Goal: Task Accomplishment & Management: Use online tool/utility

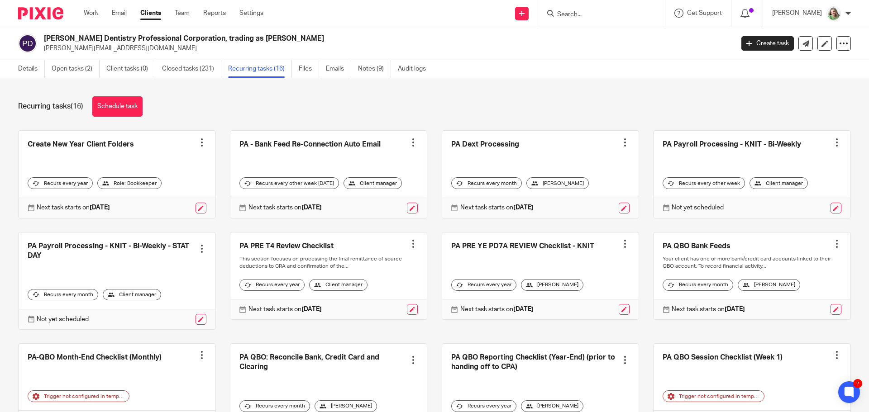
drag, startPoint x: 95, startPoint y: 14, endPoint x: 111, endPoint y: 9, distance: 16.3
click at [95, 14] on link "Work" at bounding box center [91, 13] width 14 height 9
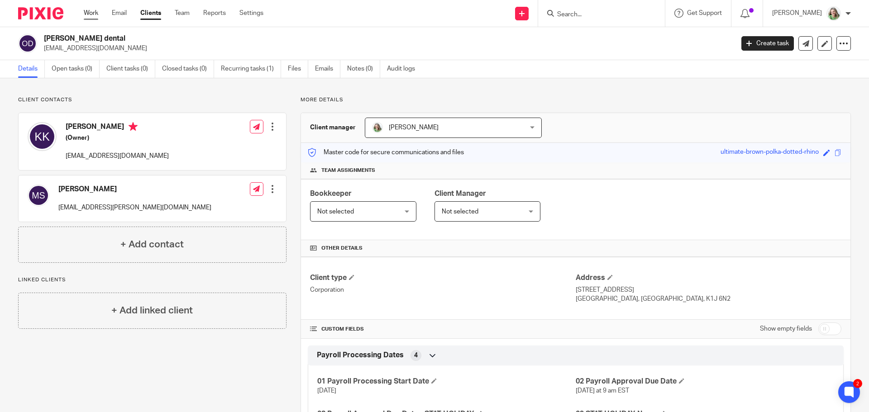
click at [91, 12] on link "Work" at bounding box center [91, 13] width 14 height 9
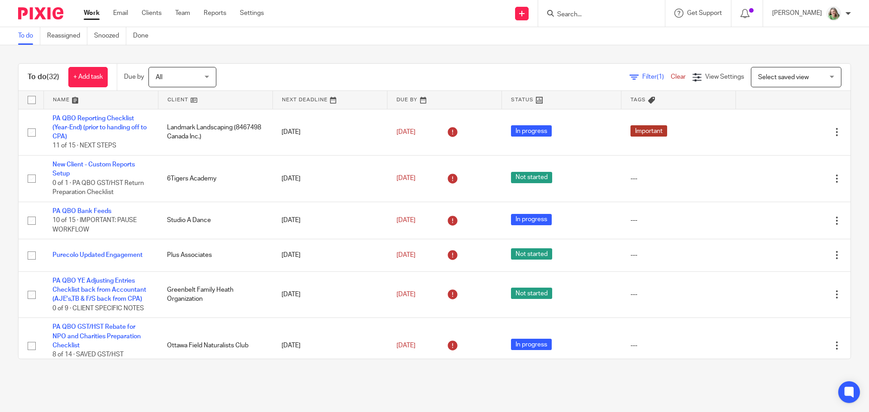
click at [786, 73] on span "Select saved view" at bounding box center [791, 76] width 66 height 19
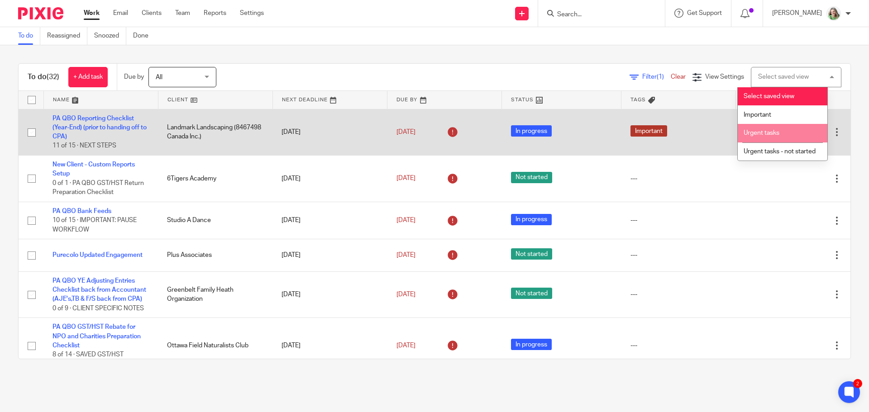
drag, startPoint x: 769, startPoint y: 132, endPoint x: 750, endPoint y: 124, distance: 20.5
click at [768, 132] on span "Urgent tasks" at bounding box center [761, 133] width 36 height 6
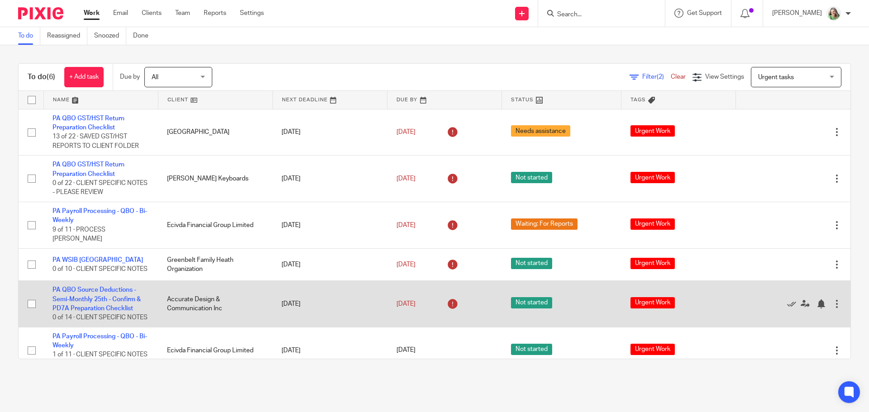
scroll to position [20, 0]
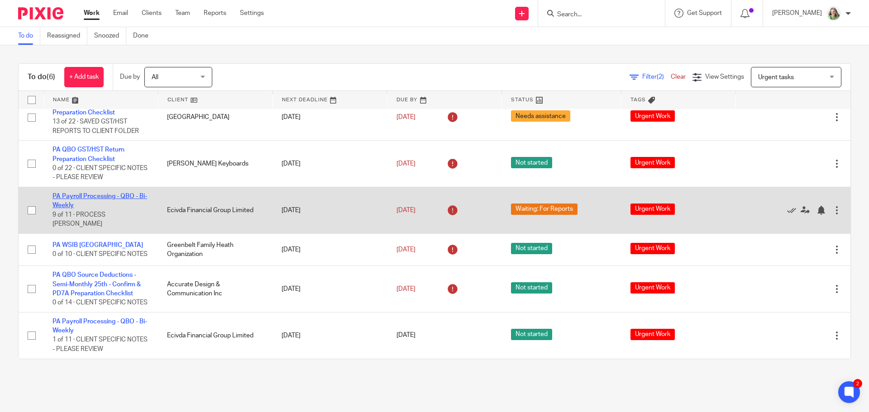
click at [103, 193] on link "PA Payroll Processing - QBO - Bi-Weekly" at bounding box center [99, 200] width 95 height 15
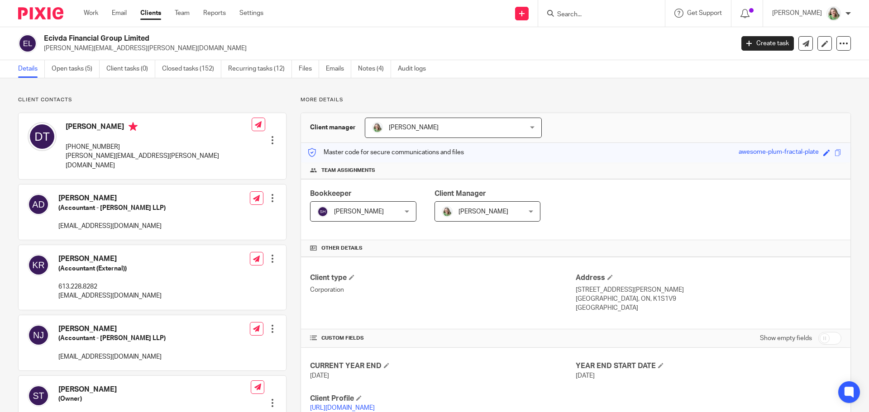
click at [827, 335] on input "checkbox" at bounding box center [829, 338] width 23 height 13
checkbox input "true"
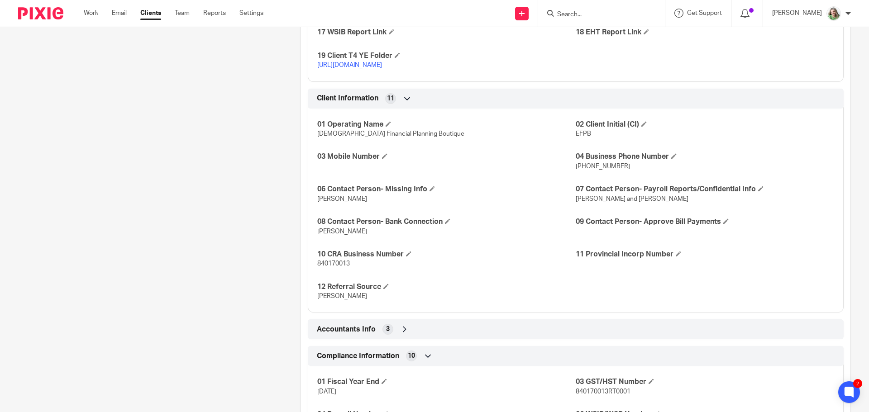
scroll to position [1040, 0]
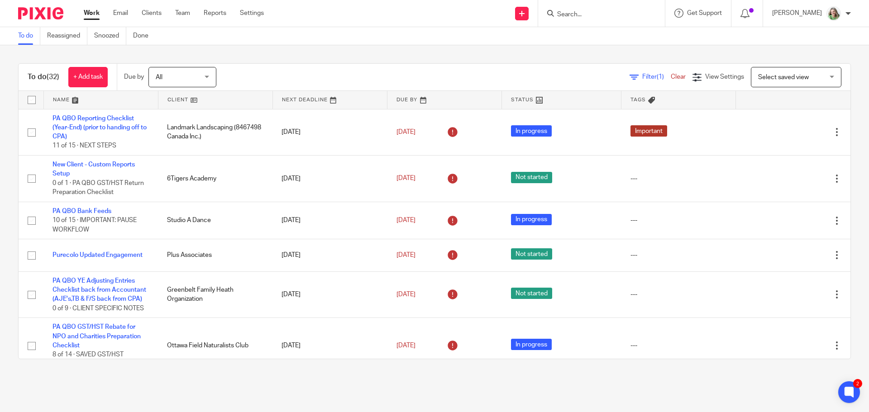
click at [781, 72] on span "Select saved view" at bounding box center [791, 76] width 66 height 19
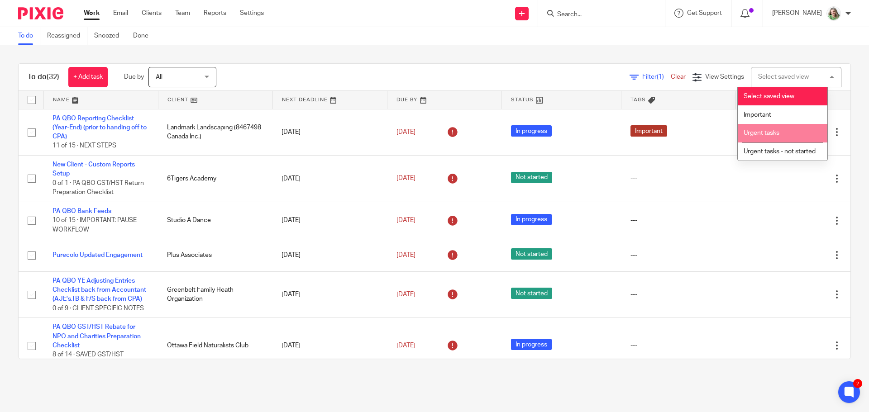
click at [756, 131] on span "Urgent tasks" at bounding box center [761, 133] width 36 height 6
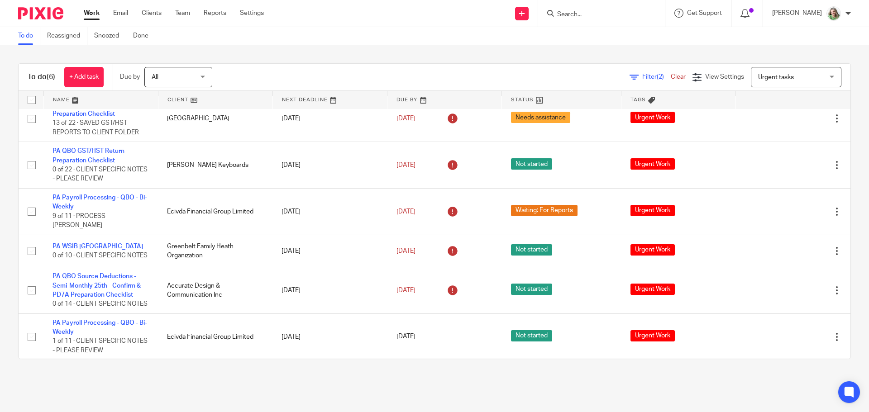
scroll to position [20, 0]
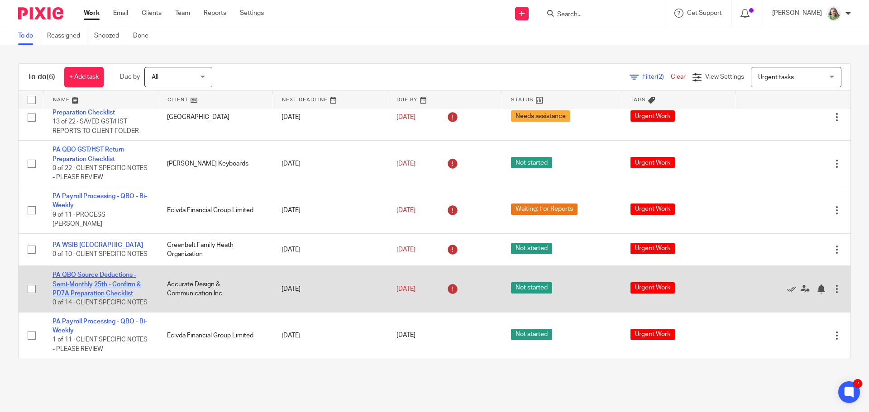
click at [123, 283] on link "PA QBO Source Deductions - Semi-Monthly 25th - Confirm & PD7A Preparation Check…" at bounding box center [96, 284] width 88 height 25
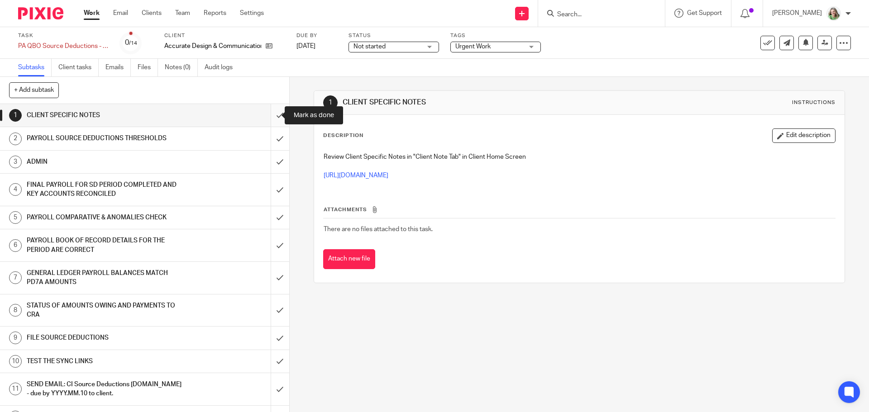
click at [270, 116] on input "submit" at bounding box center [144, 115] width 289 height 23
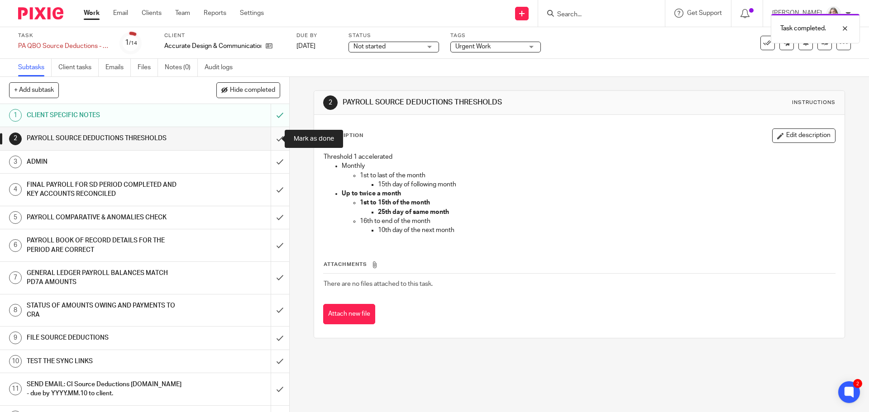
click at [266, 136] on input "submit" at bounding box center [144, 138] width 289 height 23
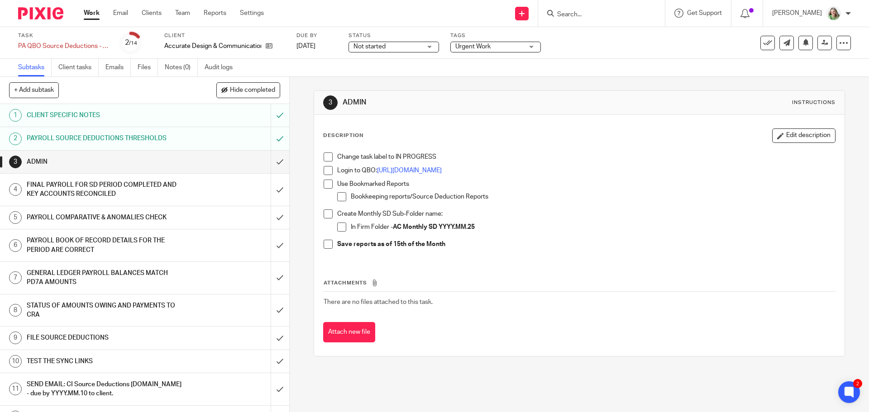
drag, startPoint x: 475, startPoint y: 228, endPoint x: 392, endPoint y: 227, distance: 83.2
click at [392, 227] on p "In Firm Folder - AC Monthly SD YYYY.MM.25" at bounding box center [593, 227] width 484 height 9
copy strong "AC Monthly SD YYYY.MM.25"
click at [326, 213] on span at bounding box center [327, 213] width 9 height 9
click at [327, 184] on span at bounding box center [327, 184] width 9 height 9
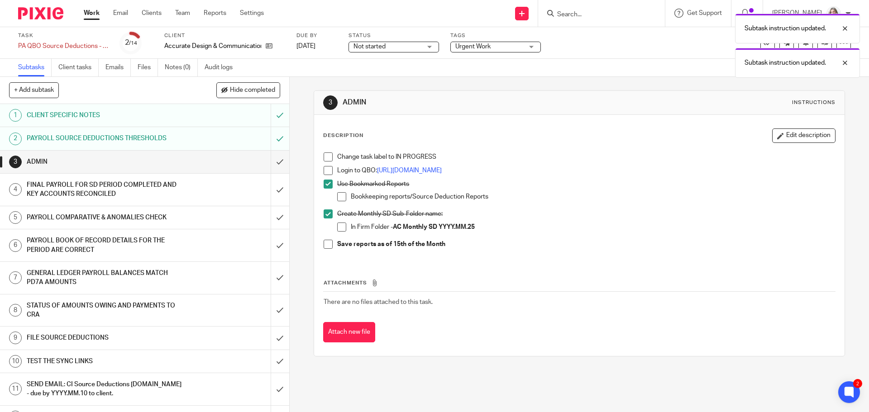
click at [327, 169] on span at bounding box center [327, 170] width 9 height 9
click at [325, 153] on span at bounding box center [327, 156] width 9 height 9
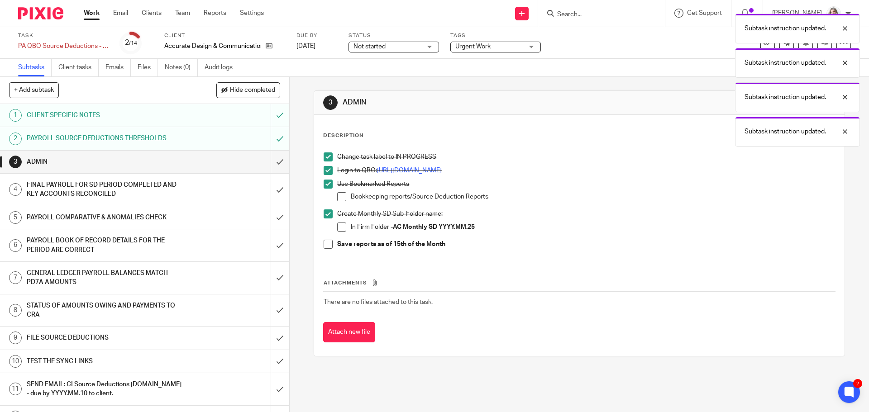
click at [327, 243] on span at bounding box center [327, 244] width 9 height 9
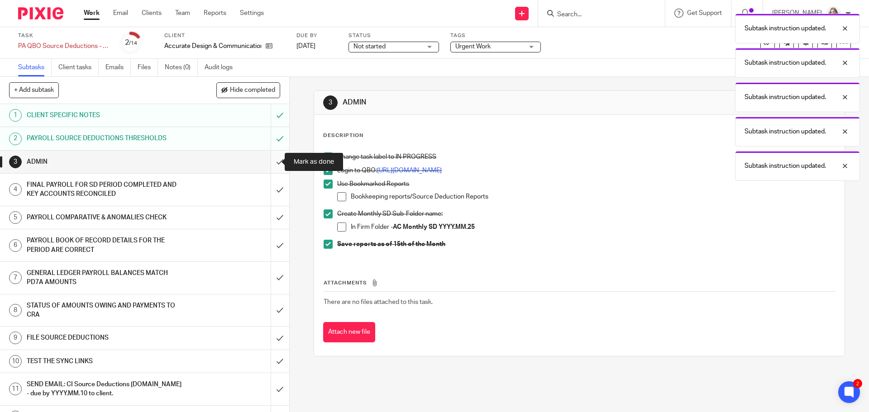
click at [272, 165] on input "submit" at bounding box center [144, 162] width 289 height 23
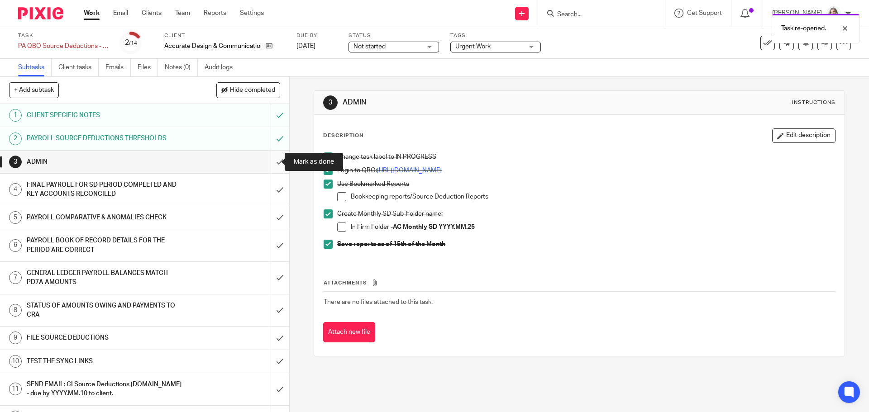
click at [271, 158] on input "submit" at bounding box center [144, 162] width 289 height 23
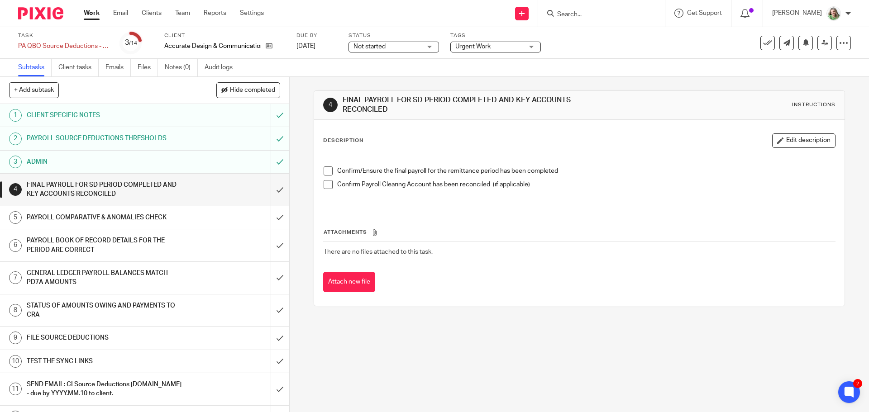
click at [324, 171] on span at bounding box center [327, 170] width 9 height 9
click at [327, 184] on span at bounding box center [327, 184] width 9 height 9
click at [271, 190] on input "submit" at bounding box center [144, 190] width 289 height 32
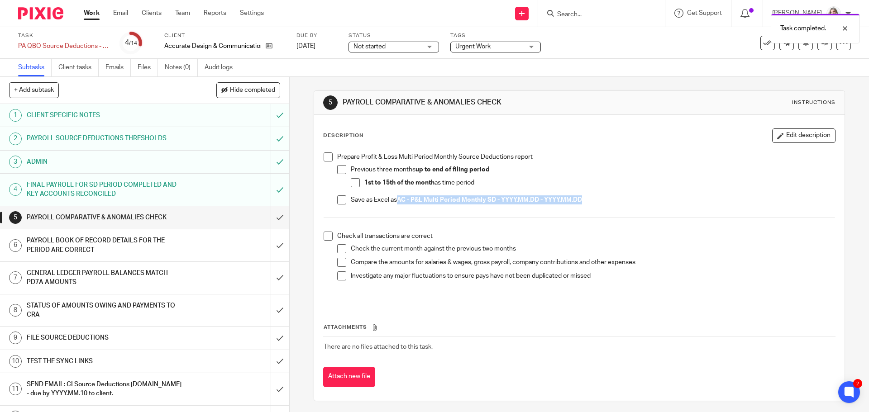
drag, startPoint x: 584, startPoint y: 199, endPoint x: 397, endPoint y: 198, distance: 186.8
click at [397, 198] on p "Save as Excel as AC - P&L Multi Period Monthly SD - YYYY.MM.DD - YYYY.MM.DD" at bounding box center [593, 199] width 484 height 9
copy strong "AC - P&L Multi Period Monthly SD - YYYY.MM.DD - YYYY.MM.DD"
click at [338, 196] on span at bounding box center [341, 199] width 9 height 9
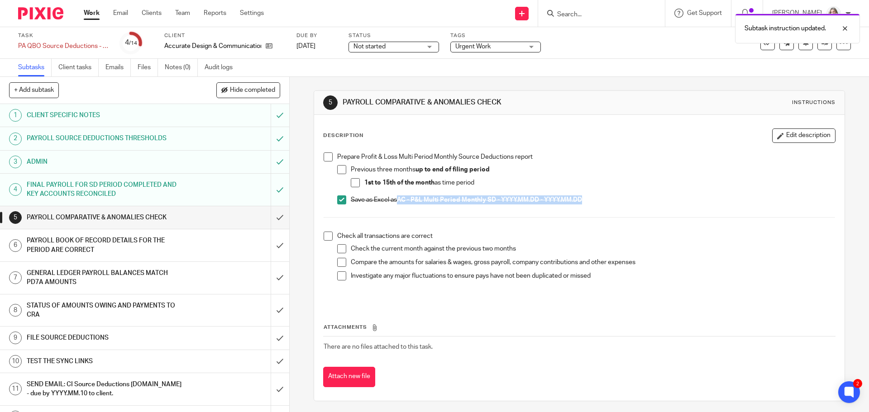
click at [325, 158] on span at bounding box center [327, 156] width 9 height 9
click at [327, 236] on span at bounding box center [327, 236] width 9 height 9
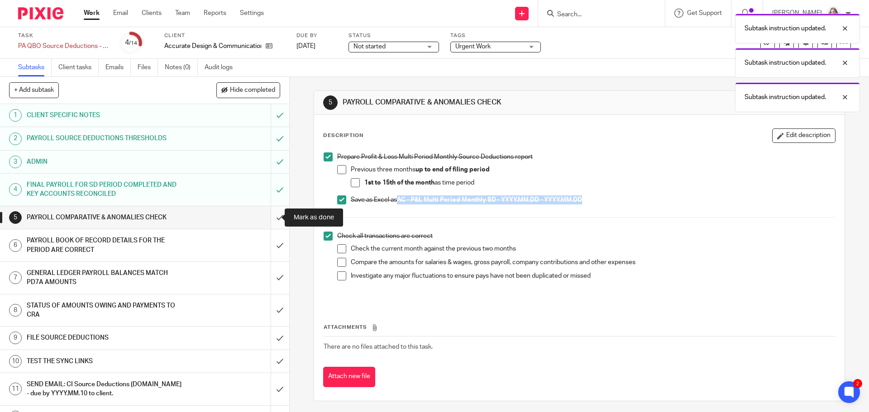
click at [272, 217] on input "submit" at bounding box center [144, 217] width 289 height 23
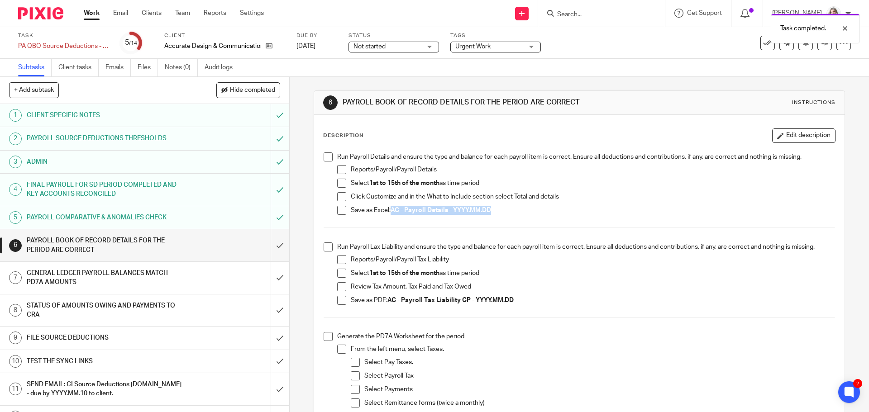
drag, startPoint x: 493, startPoint y: 210, endPoint x: 390, endPoint y: 216, distance: 102.9
click at [390, 216] on div "Save as Excel: AC - Payroll Details - YYYY.MM.DD" at bounding box center [593, 213] width 484 height 14
drag, startPoint x: 341, startPoint y: 208, endPoint x: 338, endPoint y: 197, distance: 11.2
click at [341, 208] on span at bounding box center [341, 210] width 9 height 9
click at [326, 157] on span at bounding box center [327, 156] width 9 height 9
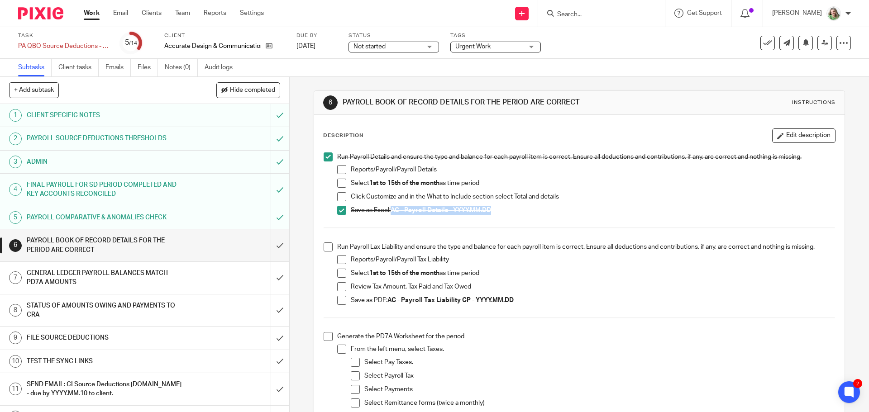
drag, startPoint x: 338, startPoint y: 302, endPoint x: 350, endPoint y: 298, distance: 12.9
click at [338, 302] on span at bounding box center [341, 300] width 9 height 9
click at [327, 245] on span at bounding box center [327, 246] width 9 height 9
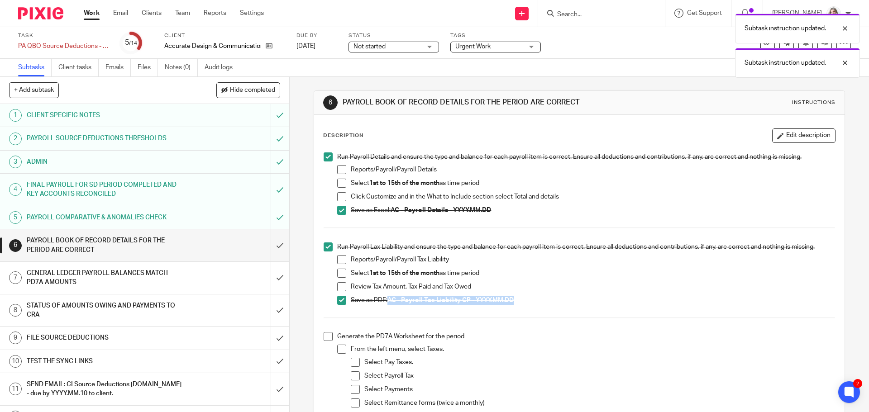
drag, startPoint x: 512, startPoint y: 302, endPoint x: 388, endPoint y: 301, distance: 124.4
click at [388, 301] on p "Save as PDF: AC - Payroll Tax Liability CP - YYYY.MM.DD" at bounding box center [593, 300] width 484 height 9
copy strong "AC - Payroll Tax Liability CP - YYYY.MM.DD"
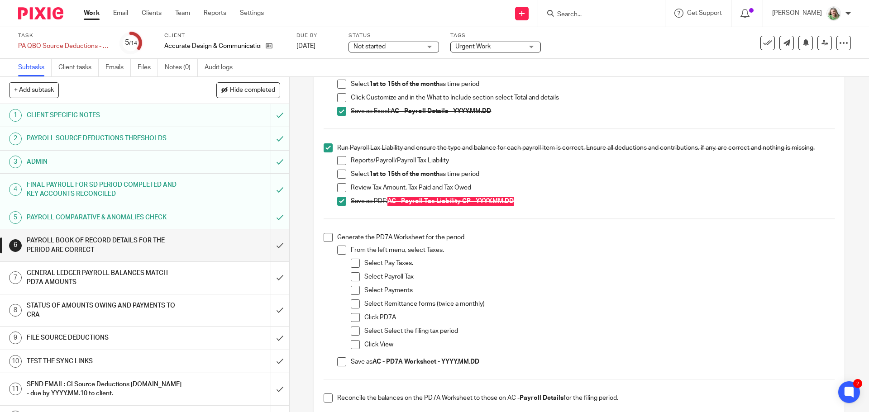
scroll to position [136, 0]
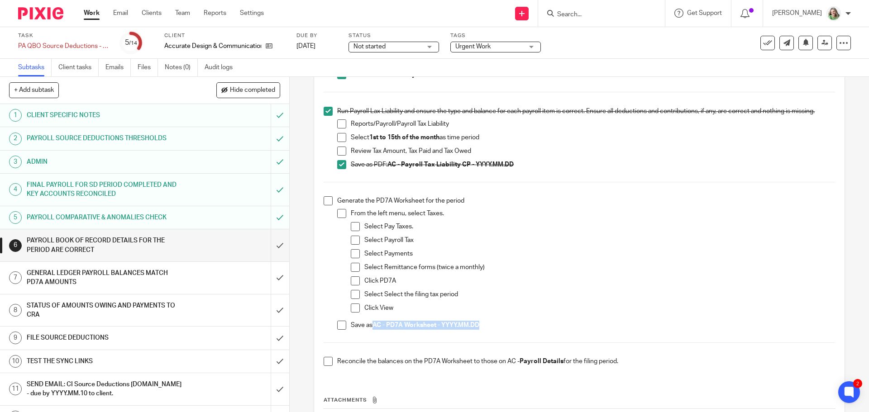
drag, startPoint x: 481, startPoint y: 327, endPoint x: 371, endPoint y: 324, distance: 110.0
click at [371, 324] on p "Save as AC - PD7A Worksheet - YYYY.MM.DD" at bounding box center [593, 325] width 484 height 9
copy strong "AC - PD7A Worksheet - YYYY.MM.DD"
drag, startPoint x: 342, startPoint y: 328, endPoint x: 337, endPoint y: 316, distance: 12.0
click at [342, 328] on span at bounding box center [341, 325] width 9 height 9
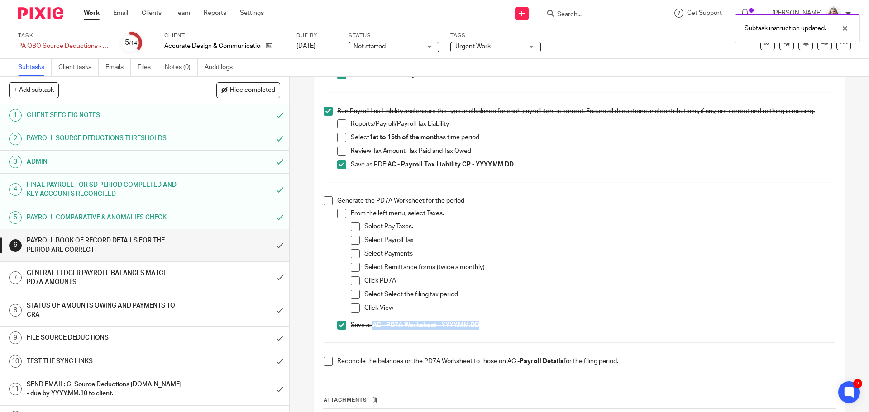
click at [323, 201] on span at bounding box center [327, 200] width 9 height 9
click at [327, 357] on span at bounding box center [327, 361] width 9 height 9
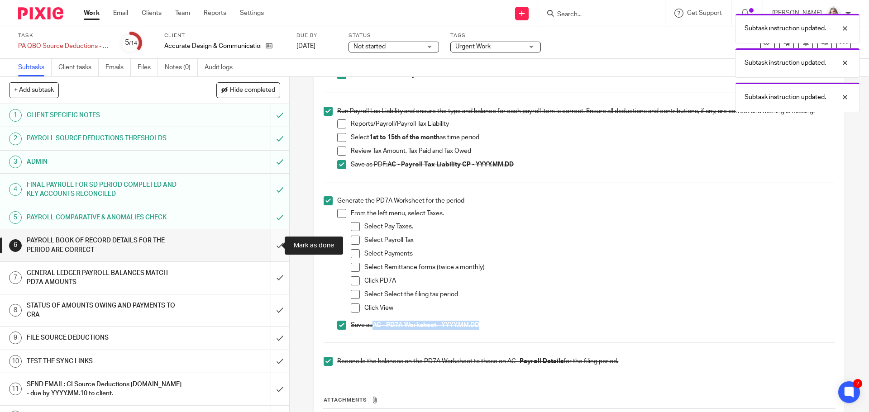
click at [269, 247] on input "submit" at bounding box center [144, 245] width 289 height 32
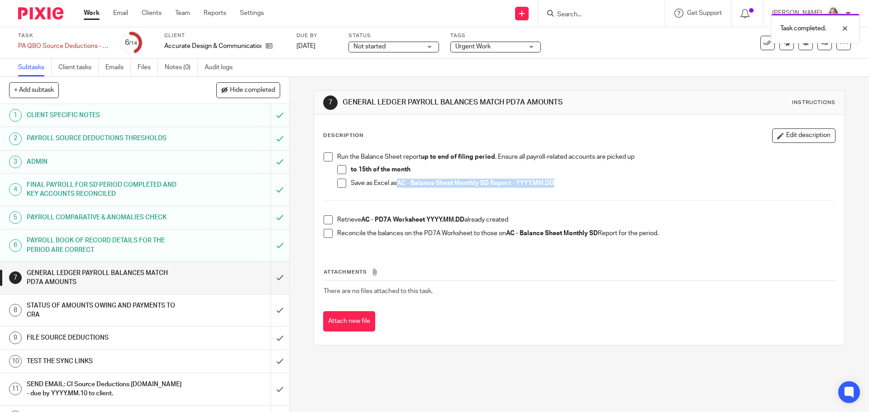
drag, startPoint x: 554, startPoint y: 180, endPoint x: 397, endPoint y: 186, distance: 157.5
click at [397, 186] on strong "AC - Balance Sheet Monthly SD Report - YYYY.MM.DD" at bounding box center [475, 183] width 157 height 6
click at [323, 153] on span at bounding box center [327, 156] width 9 height 9
click at [326, 218] on span at bounding box center [327, 219] width 9 height 9
click at [328, 229] on span at bounding box center [327, 233] width 9 height 9
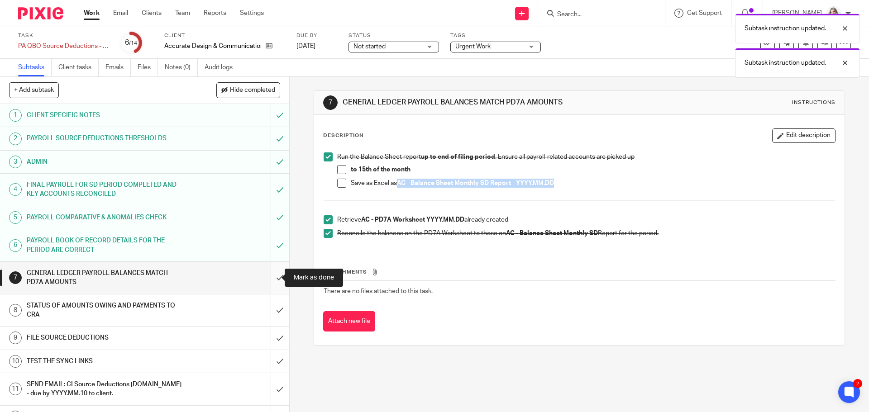
click at [271, 279] on input "submit" at bounding box center [144, 278] width 289 height 32
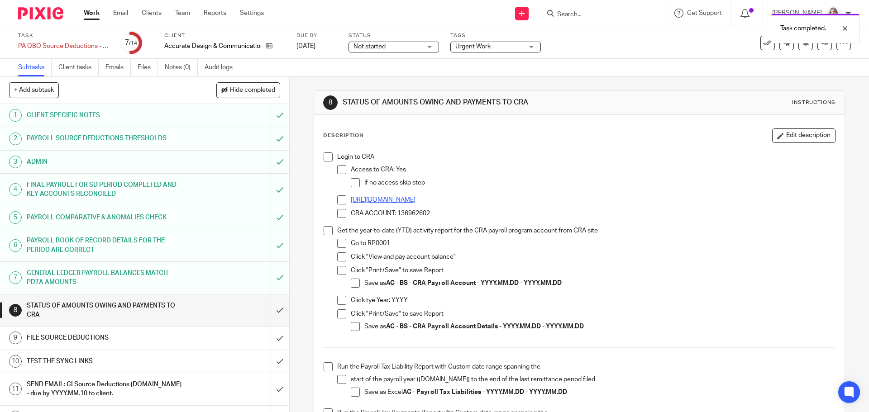
click at [415, 197] on link "https://www.canada.ca/en/revenue-agency/services/e-services/represent-a-client.…" at bounding box center [383, 200] width 65 height 6
drag, startPoint x: 428, startPoint y: 211, endPoint x: 395, endPoint y: 216, distance: 33.4
click at [395, 216] on p "CRA ACCOUNT: 136962602" at bounding box center [593, 213] width 484 height 9
copy p "136962602"
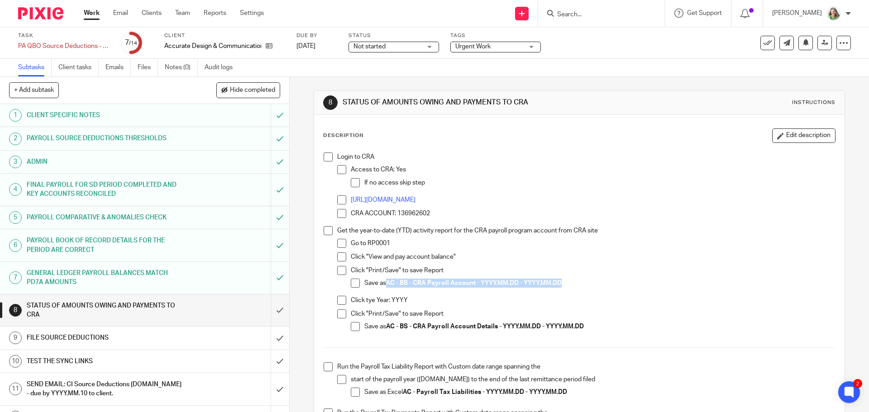
drag, startPoint x: 567, startPoint y: 282, endPoint x: 385, endPoint y: 284, distance: 181.4
click at [385, 284] on p "Save as AC - BS - CRA Payroll Account - YYYY.MM.DD - YYYY.MM.DD" at bounding box center [599, 283] width 470 height 9
copy strong "AC - BS - CRA Payroll Account - YYYY.MM.DD - YYYY.MM.DD"
drag, startPoint x: 352, startPoint y: 284, endPoint x: 341, endPoint y: 270, distance: 18.3
click at [352, 284] on span at bounding box center [355, 283] width 9 height 9
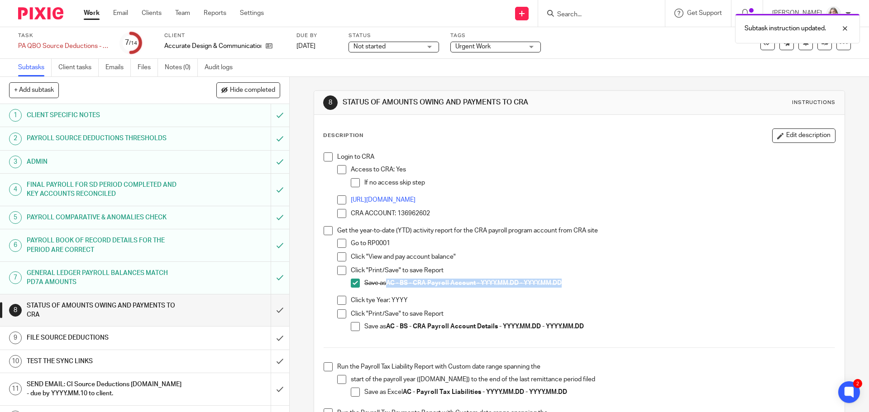
click at [323, 232] on span at bounding box center [327, 230] width 9 height 9
click at [337, 209] on span at bounding box center [341, 213] width 9 height 9
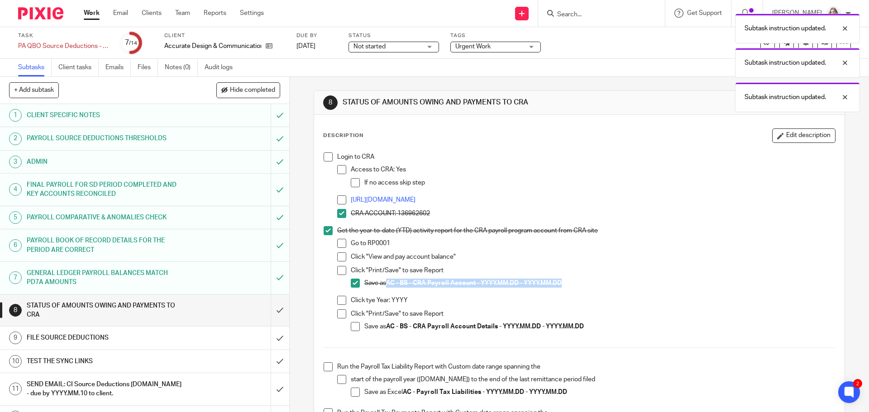
click at [338, 198] on span at bounding box center [341, 199] width 9 height 9
click at [327, 159] on span at bounding box center [327, 156] width 9 height 9
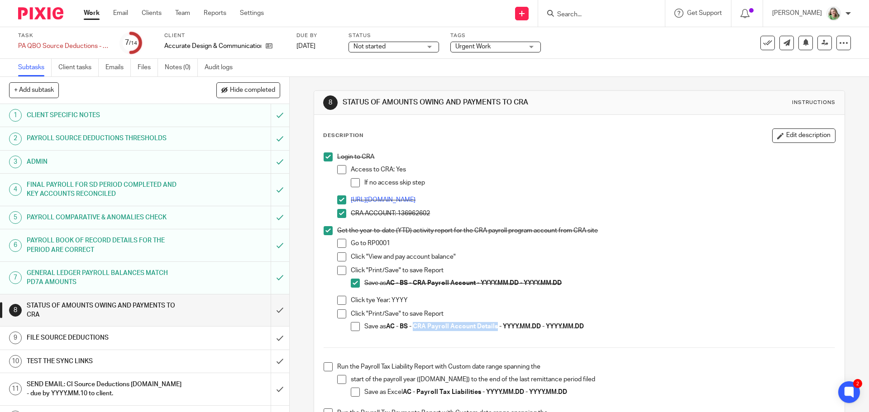
drag, startPoint x: 495, startPoint y: 326, endPoint x: 413, endPoint y: 328, distance: 82.3
click at [413, 328] on strong "AC - BS - CRA Payroll Account Details - YYYY.MM.DD - YYYY.MM.DD" at bounding box center [485, 326] width 198 height 6
copy strong "CRA Payroll Account Details"
drag, startPoint x: 351, startPoint y: 325, endPoint x: 347, endPoint y: 320, distance: 6.7
click at [351, 325] on span at bounding box center [355, 326] width 9 height 9
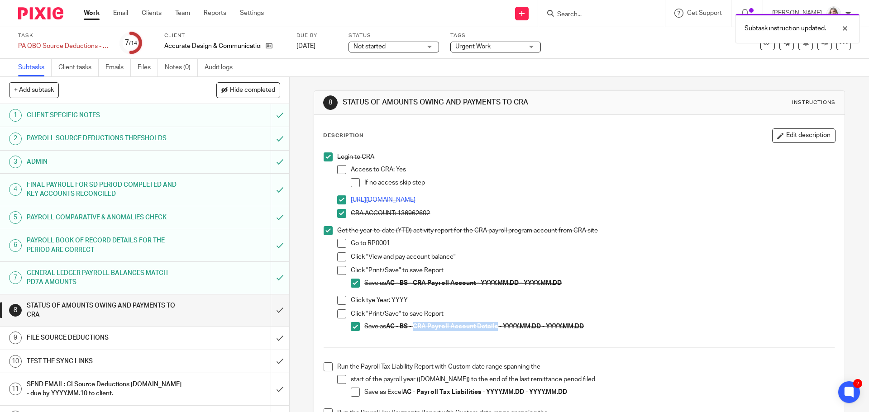
click at [342, 309] on span at bounding box center [341, 313] width 9 height 9
drag, startPoint x: 339, startPoint y: 297, endPoint x: 350, endPoint y: 294, distance: 11.9
click at [339, 296] on span at bounding box center [341, 300] width 9 height 9
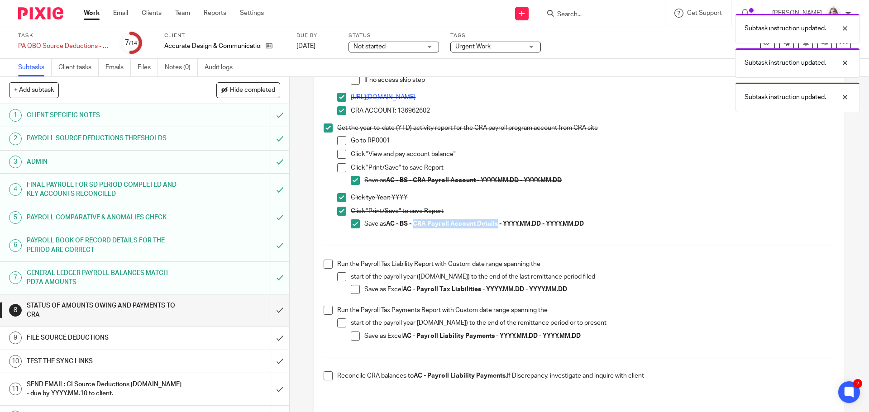
scroll to position [136, 0]
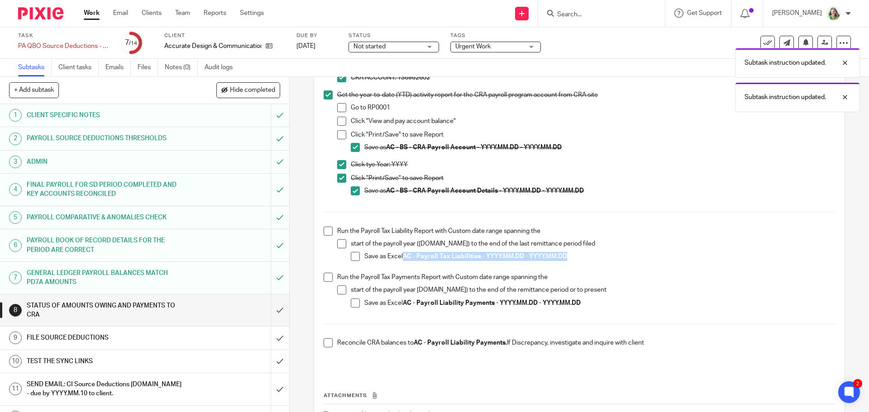
drag, startPoint x: 566, startPoint y: 258, endPoint x: 402, endPoint y: 258, distance: 164.7
click at [403, 258] on strong "AC - Payroll Tax Liabilities - YYYY.MM.DD - YYYY.MM.DD" at bounding box center [485, 256] width 164 height 6
copy strong "AC - Payroll Tax Liabilities - YYYY.MM.DD - YYYY.MM.DD"
click at [356, 257] on span at bounding box center [355, 256] width 9 height 9
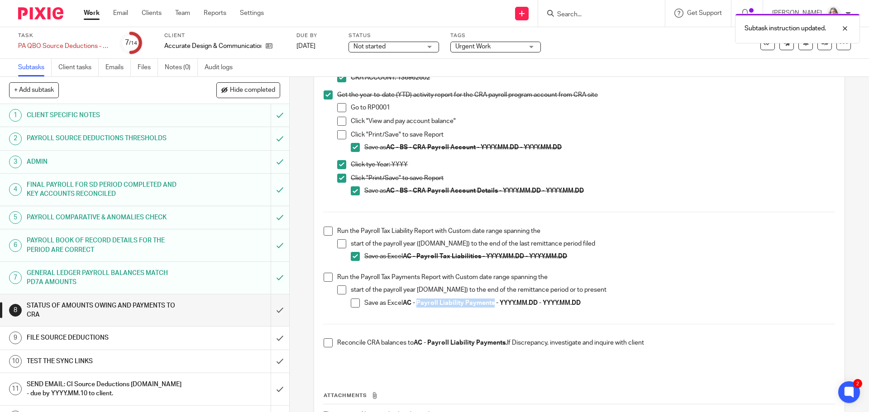
drag, startPoint x: 493, startPoint y: 302, endPoint x: 416, endPoint y: 303, distance: 76.5
click at [416, 303] on strong "AC - Payroll Liability Payments - YYYY.MM.DD - YYYY.MM.DD" at bounding box center [492, 303] width 178 height 6
copy strong "Payroll Liability Payments"
click at [326, 343] on span at bounding box center [327, 342] width 9 height 9
drag, startPoint x: 324, startPoint y: 280, endPoint x: 324, endPoint y: 274, distance: 6.3
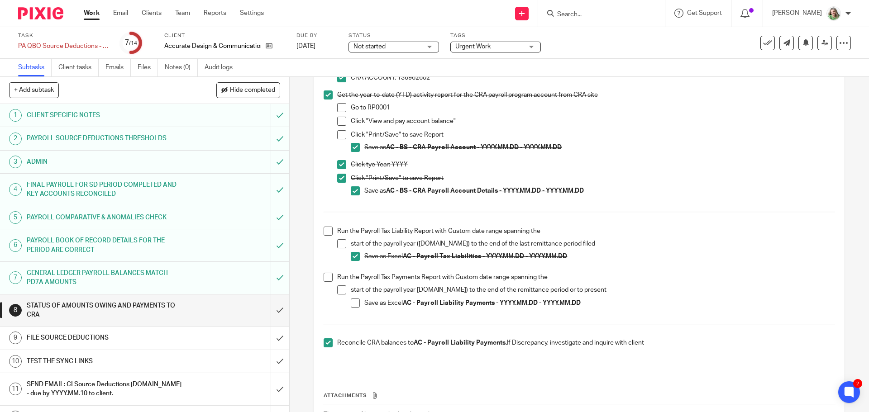
click at [324, 280] on span at bounding box center [327, 277] width 9 height 9
click at [325, 231] on span at bounding box center [327, 231] width 9 height 9
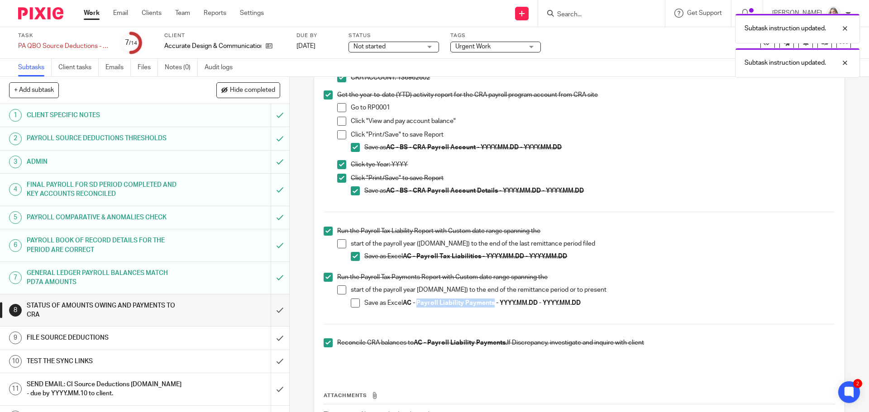
click at [351, 304] on span at bounding box center [355, 303] width 9 height 9
click at [266, 309] on input "submit" at bounding box center [144, 310] width 289 height 32
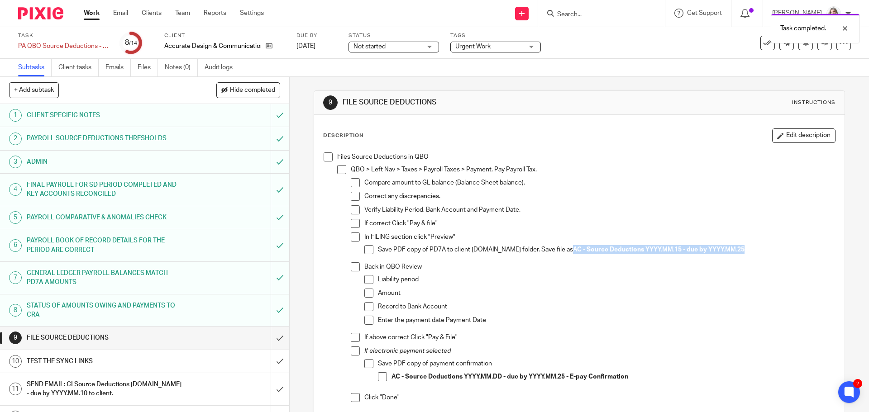
drag, startPoint x: 725, startPoint y: 250, endPoint x: 551, endPoint y: 250, distance: 173.7
click at [551, 250] on p "Save PDF copy of PD7A to client sync.com folder. Save file as AC - Source Deduc…" at bounding box center [606, 249] width 456 height 9
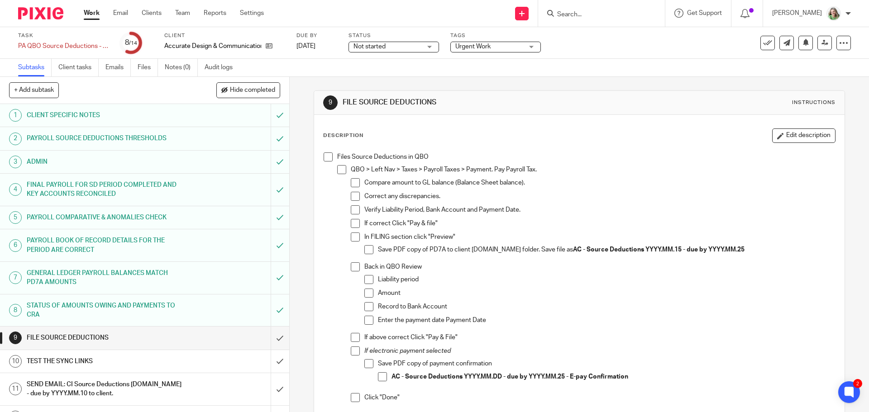
click at [366, 248] on span at bounding box center [368, 249] width 9 height 9
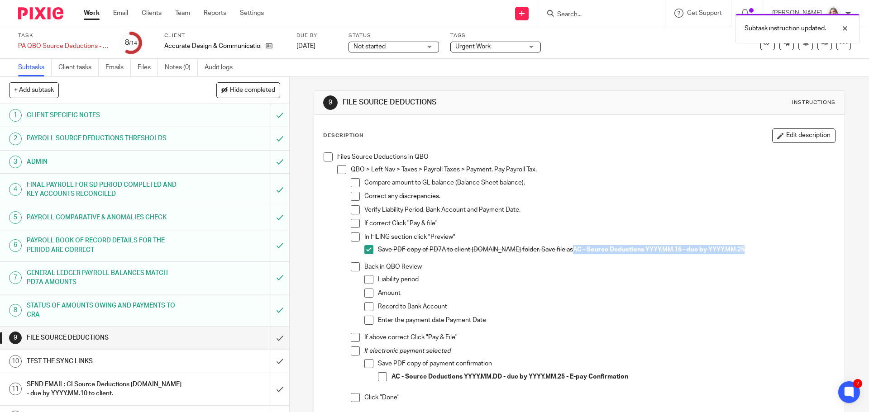
click at [327, 159] on span at bounding box center [327, 156] width 9 height 9
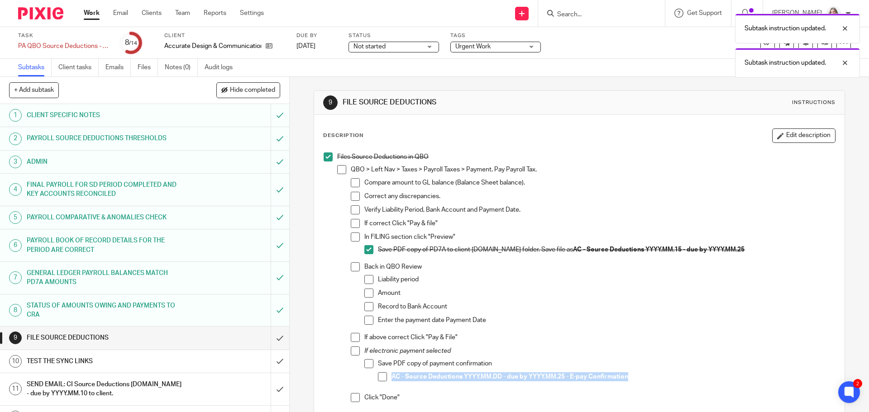
drag, startPoint x: 634, startPoint y: 375, endPoint x: 388, endPoint y: 381, distance: 245.7
click at [388, 381] on li "AC - Source Deductions YYYY.MM.DD - due by YYYY.MM.25 - E-pay Confirmation" at bounding box center [606, 379] width 456 height 14
click at [555, 380] on p "AC - Source Deductions YYYY.MM.DD - due by YYYY.MM.25 - E-pay Confirmation" at bounding box center [612, 376] width 443 height 9
click at [568, 377] on strong "- E-pay Confirmation" at bounding box center [597, 377] width 62 height 6
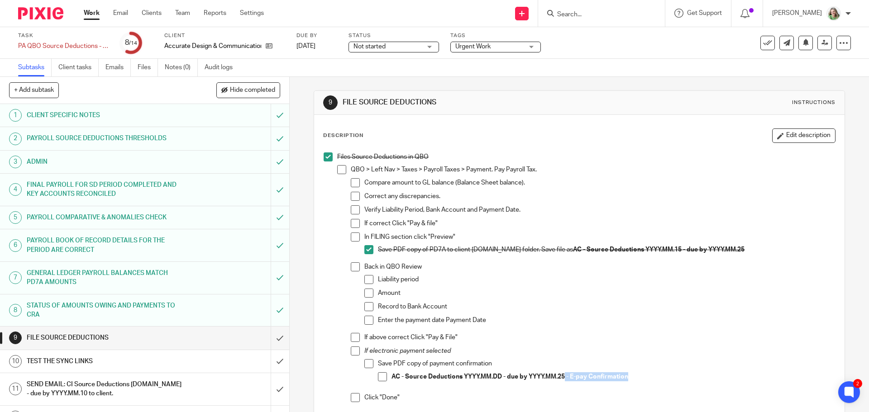
drag, startPoint x: 564, startPoint y: 377, endPoint x: 632, endPoint y: 375, distance: 68.3
click at [632, 375] on p "AC - Source Deductions YYYY.MM.DD - due by YYYY.MM.25 - E-pay Confirmation" at bounding box center [612, 376] width 443 height 9
copy p "- E-pay Confirmation"
drag, startPoint x: 349, startPoint y: 353, endPoint x: 373, endPoint y: 360, distance: 25.5
click at [351, 353] on span at bounding box center [355, 351] width 9 height 9
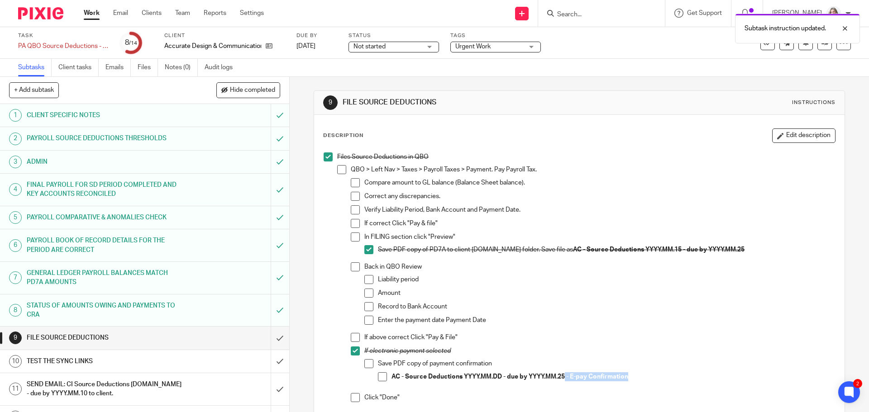
click at [379, 376] on span at bounding box center [382, 376] width 9 height 9
click at [351, 265] on span at bounding box center [355, 266] width 9 height 9
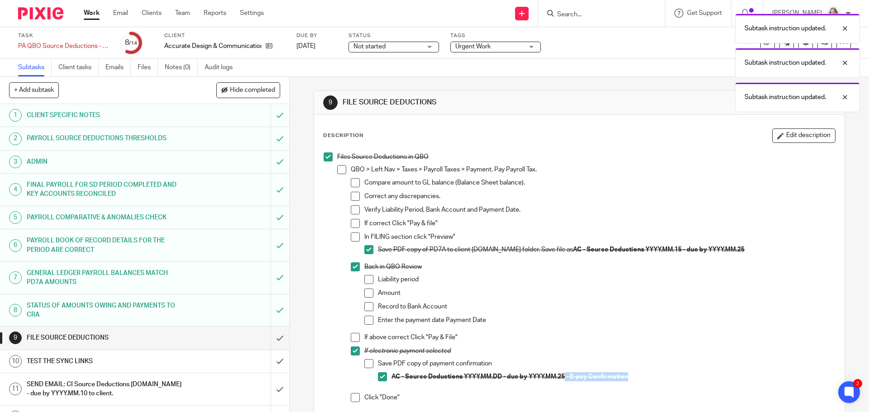
click at [353, 339] on span at bounding box center [355, 337] width 9 height 9
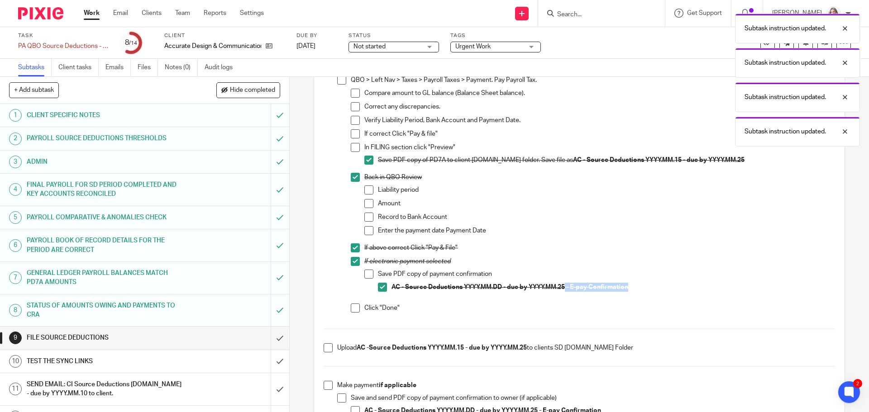
scroll to position [90, 0]
click at [352, 304] on span at bounding box center [355, 307] width 9 height 9
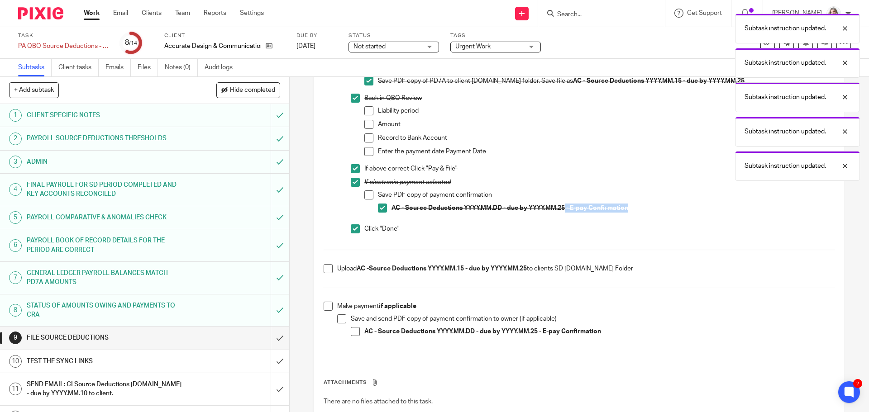
scroll to position [181, 0]
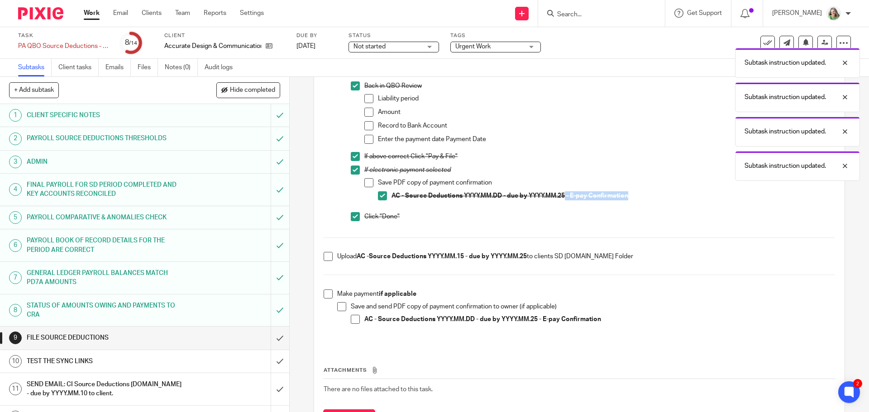
click at [323, 255] on span at bounding box center [327, 256] width 9 height 9
click at [327, 299] on li "Make payment if applicable Save and send PDF copy of payment confirmation to ow…" at bounding box center [578, 315] width 511 height 51
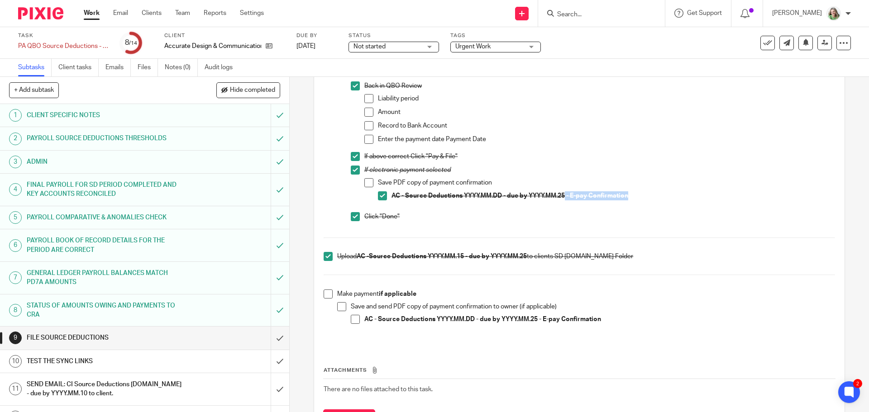
click at [326, 291] on span at bounding box center [327, 294] width 9 height 9
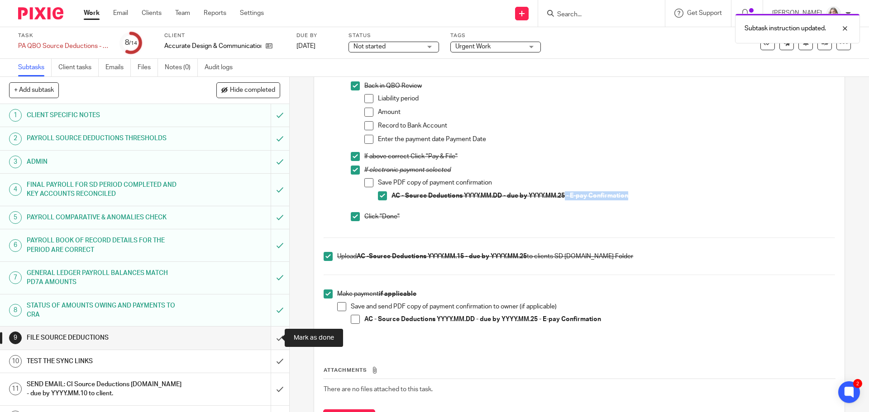
click at [268, 337] on input "submit" at bounding box center [144, 338] width 289 height 23
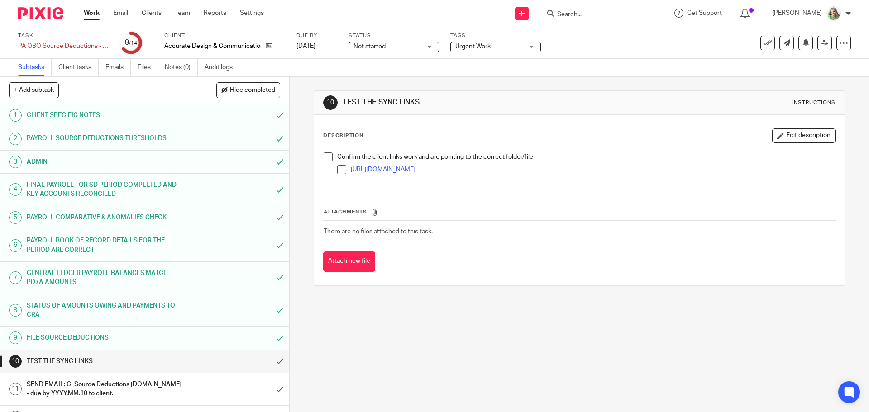
click at [385, 169] on link "[URL][DOMAIN_NAME]" at bounding box center [383, 169] width 65 height 6
click at [268, 364] on input "submit" at bounding box center [144, 361] width 289 height 23
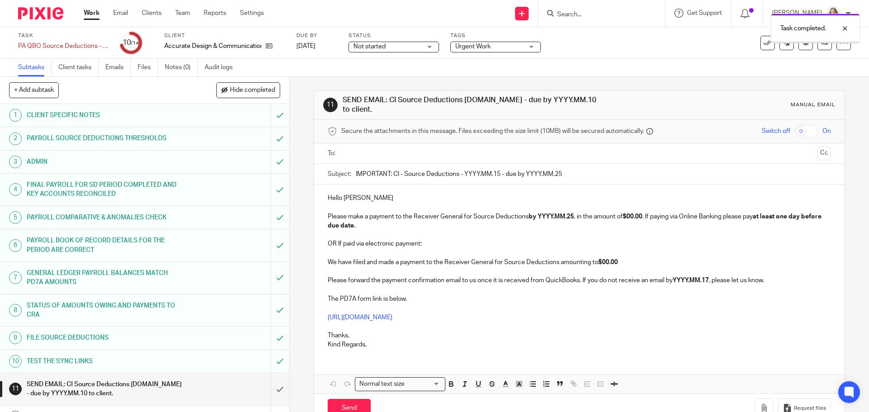
click at [369, 154] on input "text" at bounding box center [578, 153] width 469 height 10
click at [392, 175] on input "IMPORTANT: CI - Source Deductions - YYYY.MM.15 - due by YYYY.MM.25" at bounding box center [593, 176] width 475 height 20
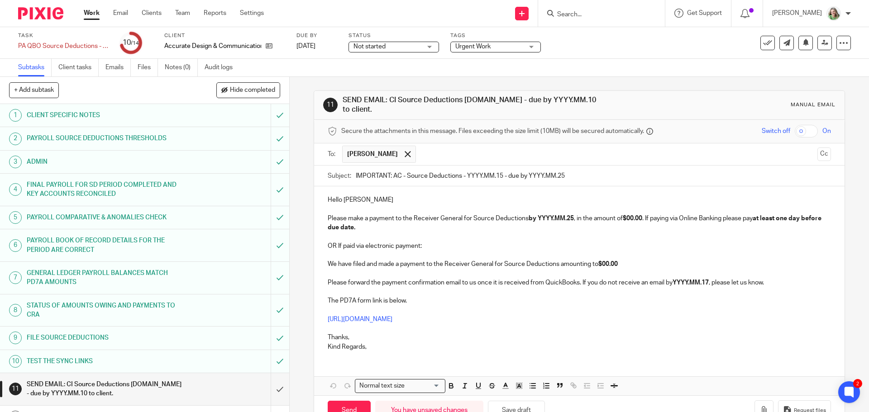
drag, startPoint x: 465, startPoint y: 174, endPoint x: 490, endPoint y: 176, distance: 25.8
click at [490, 176] on input "IMPORTANT: AC - Source Deductions - YYYY.MM.15 - due by YYYY.MM.25" at bounding box center [593, 176] width 475 height 20
drag, startPoint x: 522, startPoint y: 176, endPoint x: 549, endPoint y: 175, distance: 26.8
click at [549, 175] on input "IMPORTANT: AC - Source Deductions - [DATE] - due by YYYY.MM.25" at bounding box center [593, 176] width 475 height 20
type input "IMPORTANT: AC - Source Deductions - [DATE] - due by [DATE]"
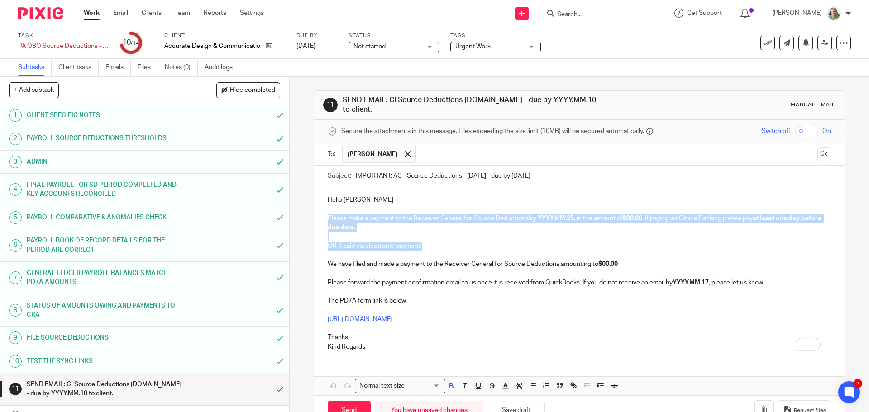
drag, startPoint x: 428, startPoint y: 248, endPoint x: 318, endPoint y: 218, distance: 114.6
click at [318, 218] on div "Hello [PERSON_NAME] Please make a payment to the Receiver General for Source De…" at bounding box center [579, 272] width 530 height 172
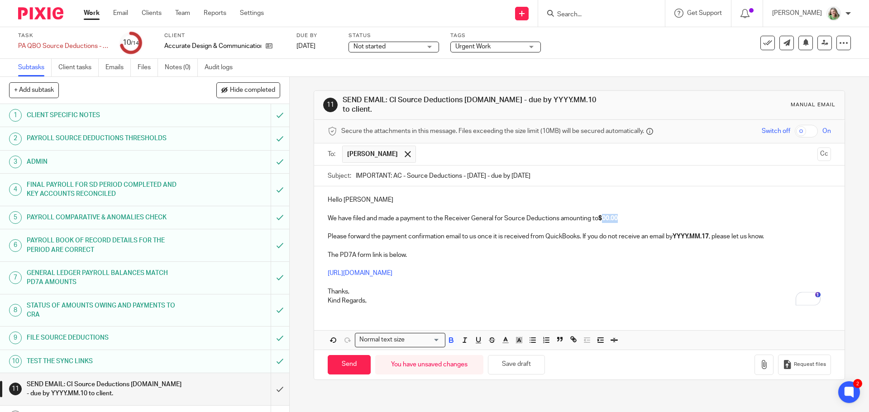
drag, startPoint x: 619, startPoint y: 219, endPoint x: 602, endPoint y: 219, distance: 16.7
click at [602, 219] on p "We have filed and made a payment to the Receiver General for Source Deductions …" at bounding box center [579, 218] width 503 height 9
drag, startPoint x: 674, startPoint y: 235, endPoint x: 710, endPoint y: 237, distance: 35.8
click at [710, 237] on p "Please forward the payment confirmation email to us once it is received from Qu…" at bounding box center [579, 236] width 503 height 9
click at [681, 271] on p "[URL][DOMAIN_NAME]" at bounding box center [579, 273] width 503 height 9
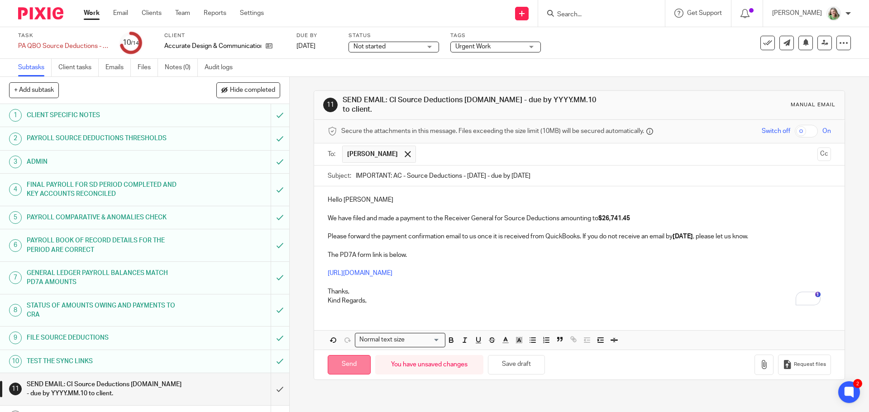
click at [340, 359] on input "Send" at bounding box center [349, 364] width 43 height 19
type input "Sent"
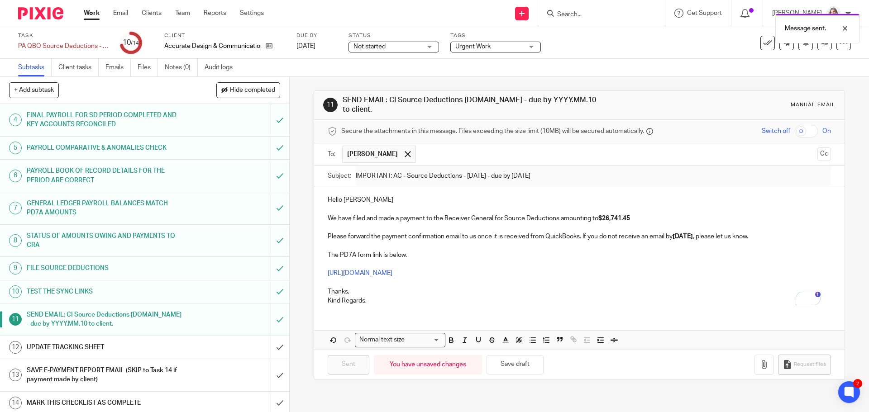
scroll to position [72, 0]
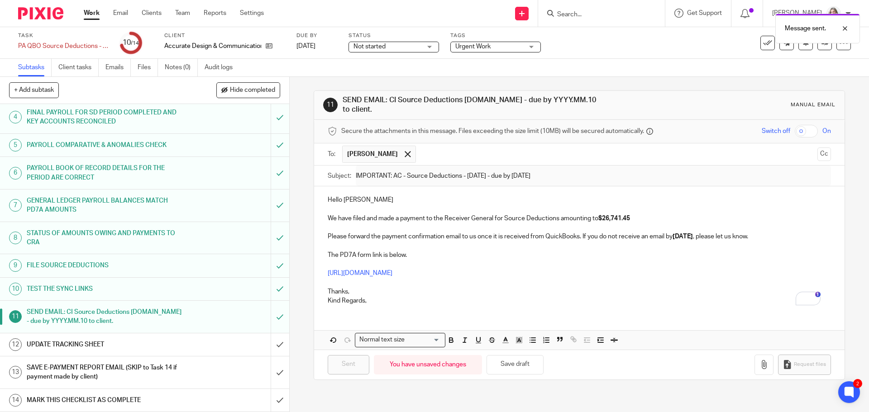
click at [203, 350] on div "UPDATE TRACKING SHEET" at bounding box center [144, 345] width 235 height 14
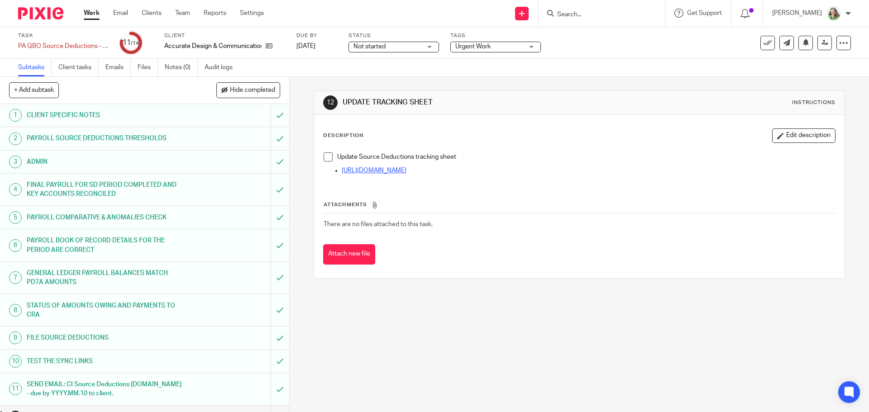
click at [406, 172] on link "https://docs.google.com/spreadsheets/d/1kjYfT_OlUxIWN8k9ClUg70NkepAD513plrWiN7F…" at bounding box center [374, 170] width 65 height 6
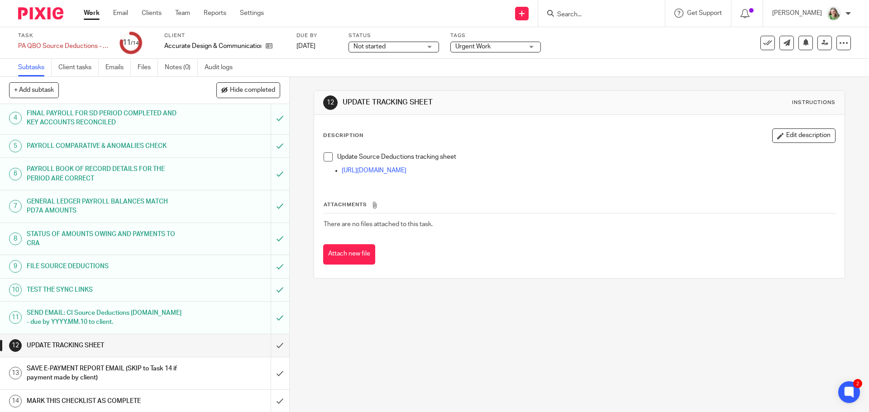
scroll to position [72, 0]
click at [271, 345] on input "submit" at bounding box center [144, 344] width 289 height 23
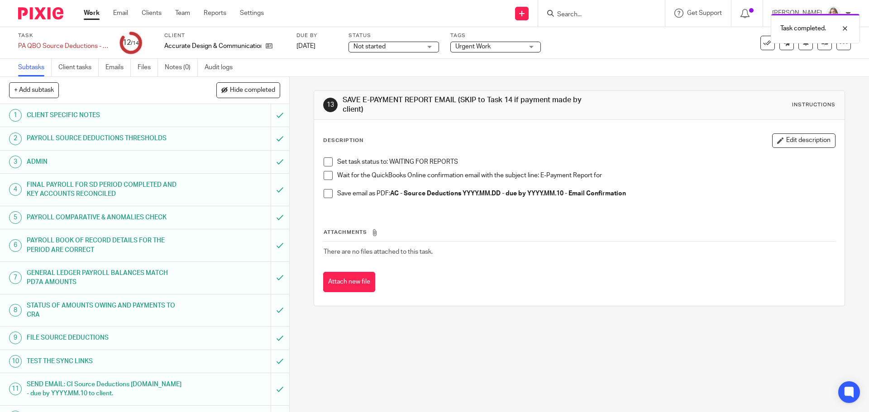
click at [389, 47] on span "Not started" at bounding box center [387, 46] width 68 height 9
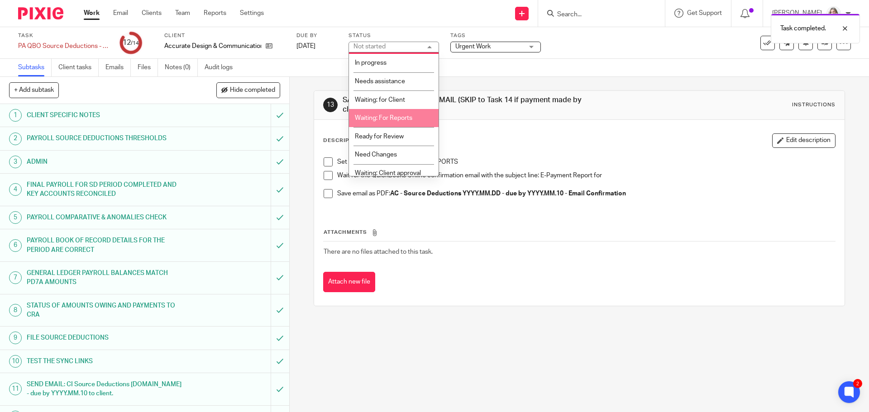
scroll to position [23, 0]
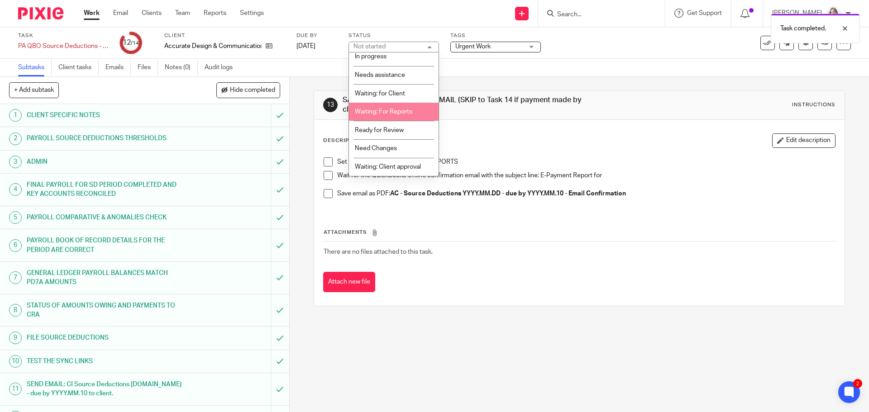
click at [394, 110] on span "Waiting: For Reports" at bounding box center [383, 112] width 57 height 6
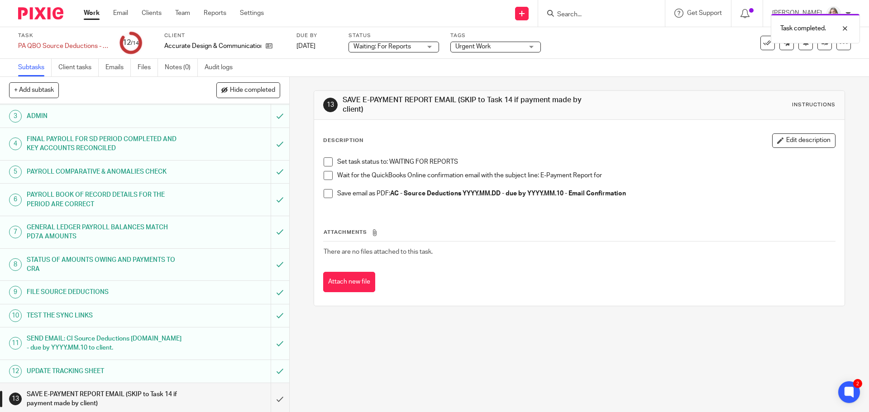
scroll to position [72, 0]
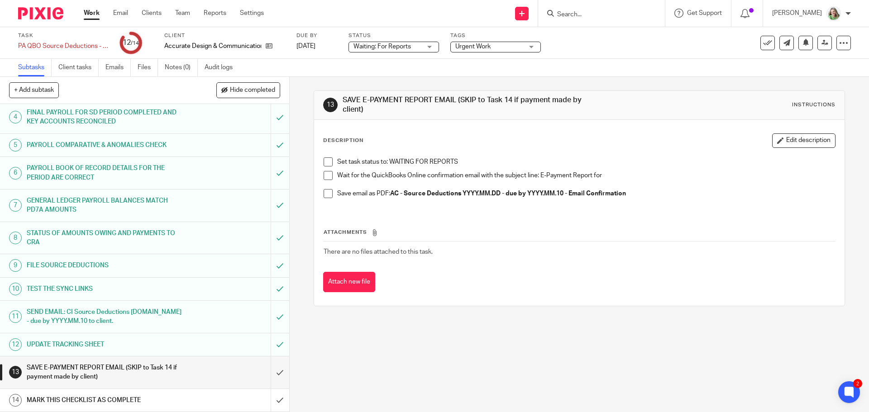
click at [90, 12] on link "Work" at bounding box center [92, 13] width 16 height 9
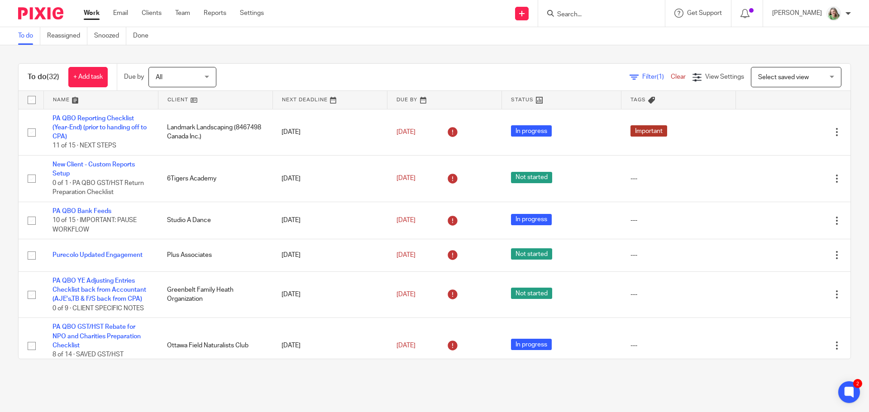
click at [776, 77] on span "Select saved view" at bounding box center [783, 77] width 51 height 6
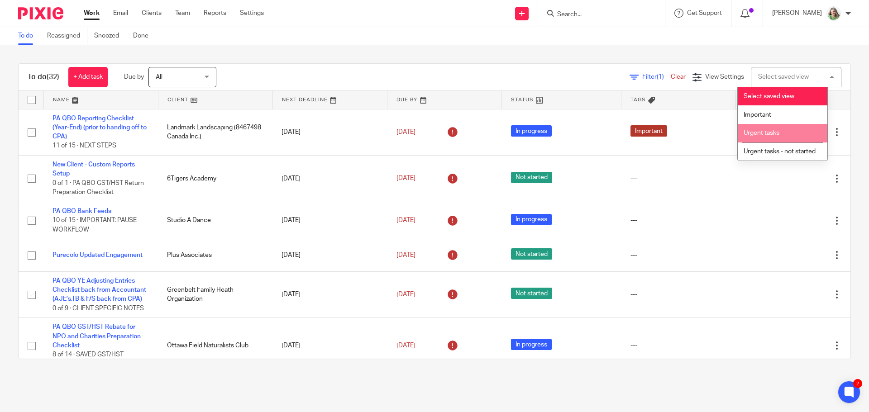
click at [764, 135] on span "Urgent tasks" at bounding box center [761, 133] width 36 height 6
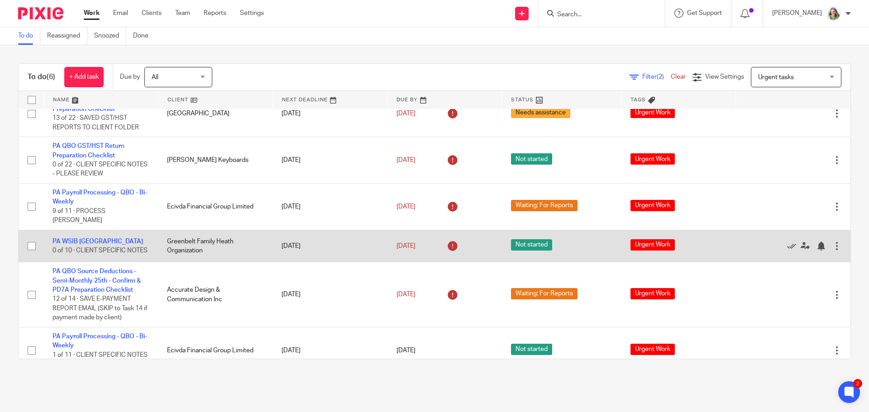
scroll to position [29, 0]
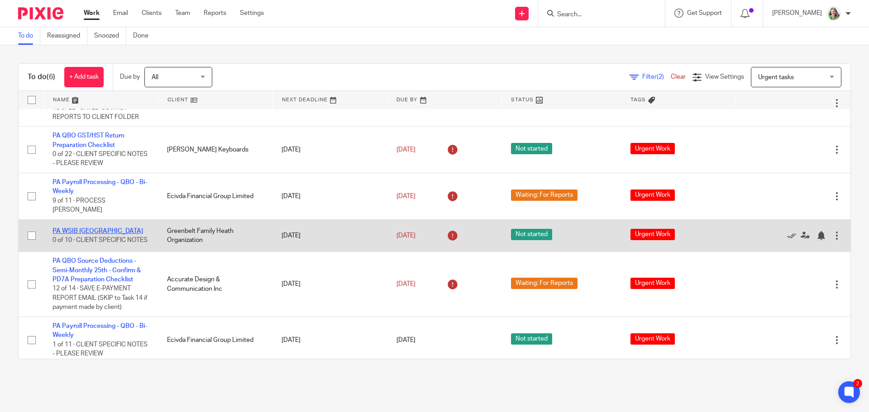
click at [95, 228] on link "PA WSIB [GEOGRAPHIC_DATA]" at bounding box center [97, 231] width 90 height 6
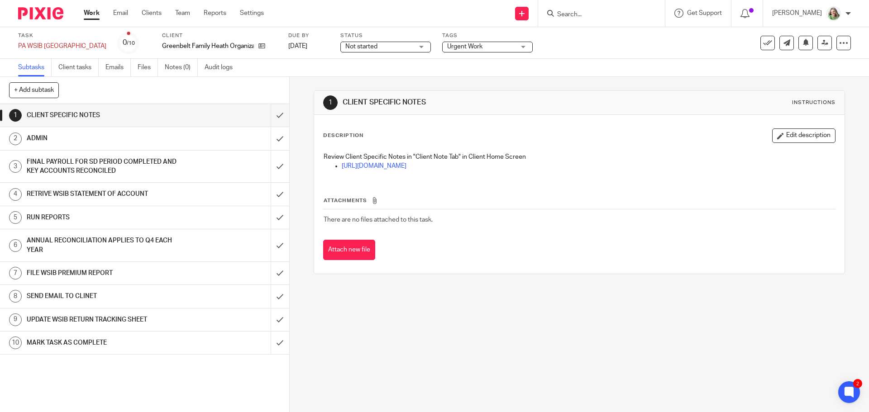
drag, startPoint x: 173, startPoint y: 319, endPoint x: 228, endPoint y: 299, distance: 58.5
click at [173, 319] on h1 "UPDATE WSIB RETURN TRACKING SHEET" at bounding box center [105, 320] width 157 height 14
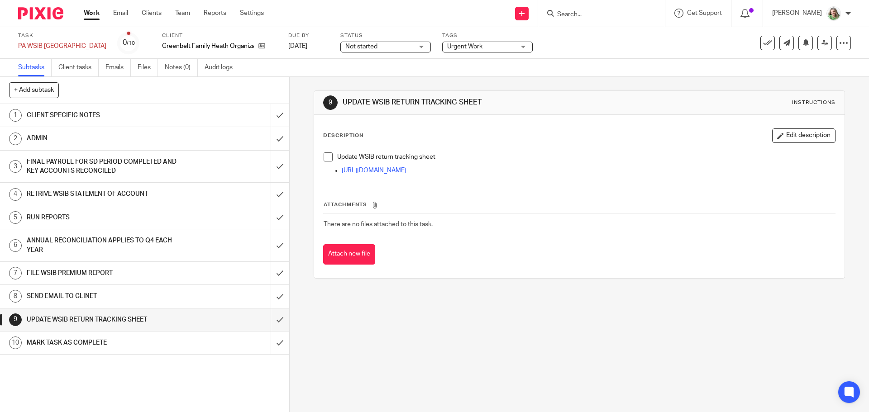
click at [406, 171] on link "[URL][DOMAIN_NAME]" at bounding box center [374, 170] width 65 height 6
click at [271, 322] on input "submit" at bounding box center [144, 320] width 289 height 23
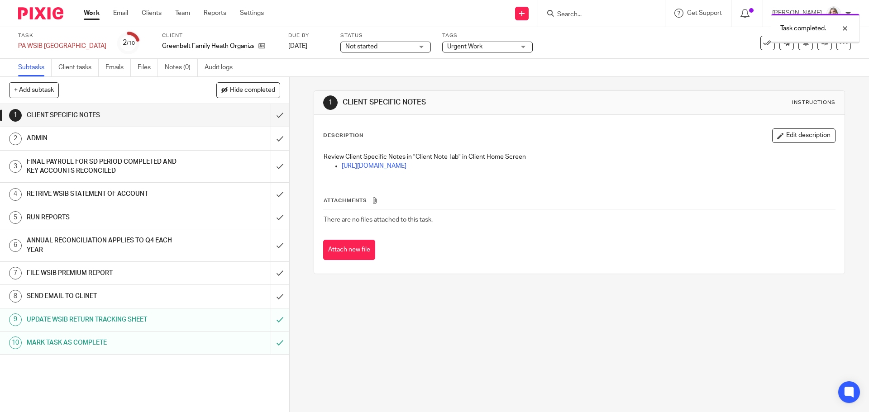
click at [760, 43] on div "Task completed." at bounding box center [646, 26] width 425 height 34
click at [90, 13] on link "Work" at bounding box center [92, 13] width 16 height 9
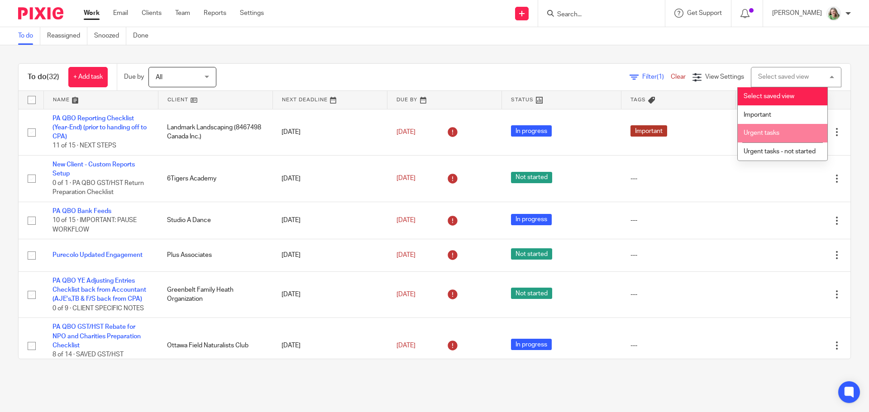
click at [765, 131] on span "Urgent tasks" at bounding box center [761, 133] width 36 height 6
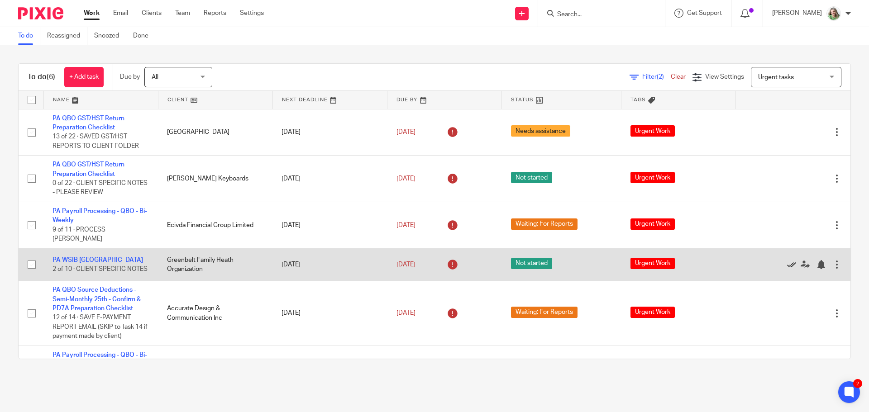
click at [787, 260] on icon at bounding box center [791, 264] width 9 height 9
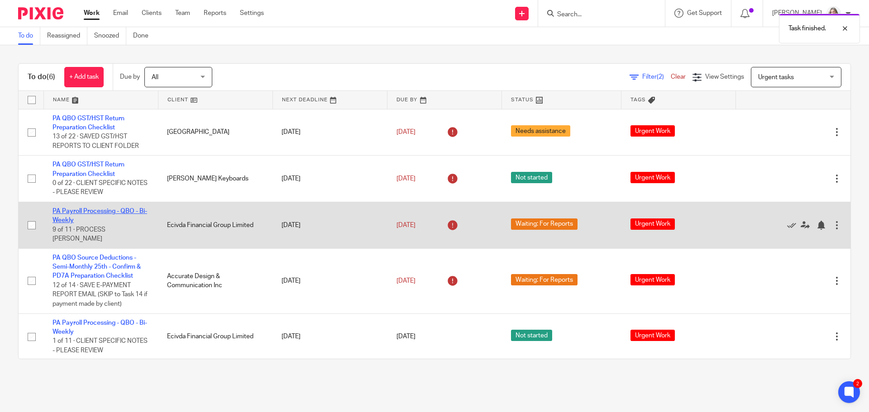
click at [86, 209] on link "PA Payroll Processing - QBO - Bi-Weekly" at bounding box center [99, 215] width 95 height 15
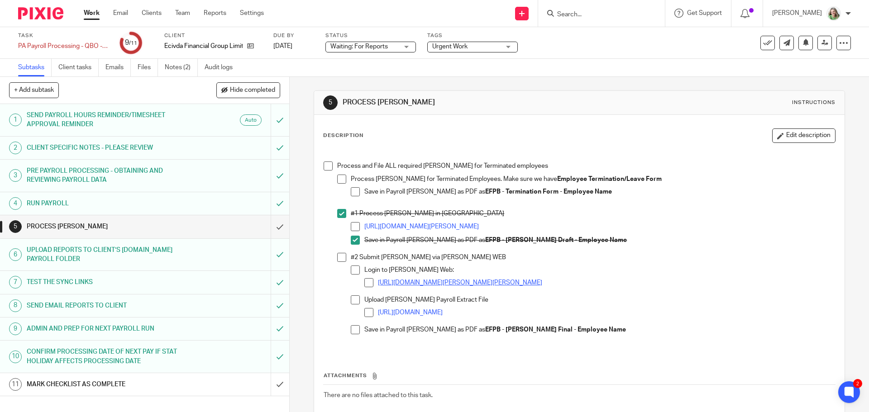
click at [542, 285] on link "https://www.canada.ca/en/employment-social-development/programs/ei/ei-list/ei-r…" at bounding box center [460, 283] width 164 height 6
click at [570, 240] on strong "EFPB - ROE Draft - Employee Name" at bounding box center [556, 240] width 142 height 6
click at [271, 228] on input "submit" at bounding box center [144, 226] width 289 height 23
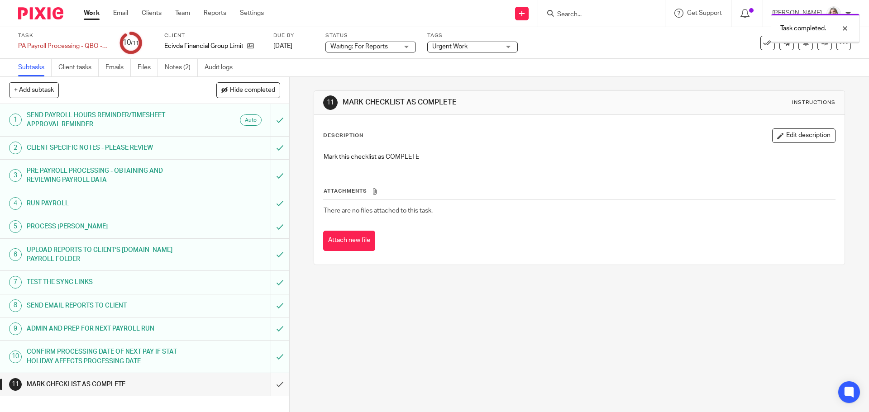
click at [273, 386] on input "submit" at bounding box center [144, 384] width 289 height 23
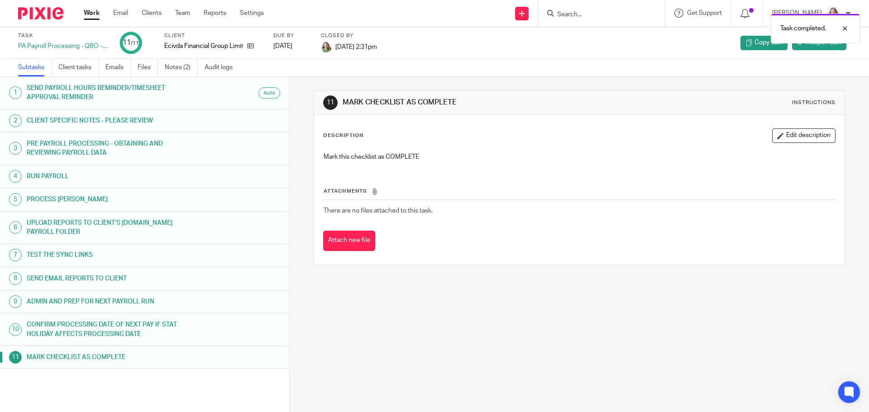
click at [84, 16] on link "Work" at bounding box center [92, 13] width 16 height 9
